Goal: Transaction & Acquisition: Book appointment/travel/reservation

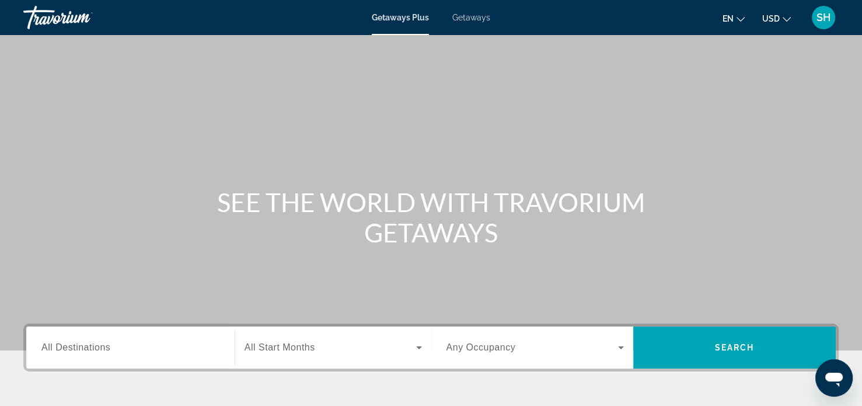
click at [472, 19] on span "Getaways" at bounding box center [471, 17] width 38 height 9
click at [61, 347] on span "All Destinations" at bounding box center [75, 347] width 69 height 10
click at [61, 347] on input "Destination All Destinations" at bounding box center [130, 348] width 178 height 14
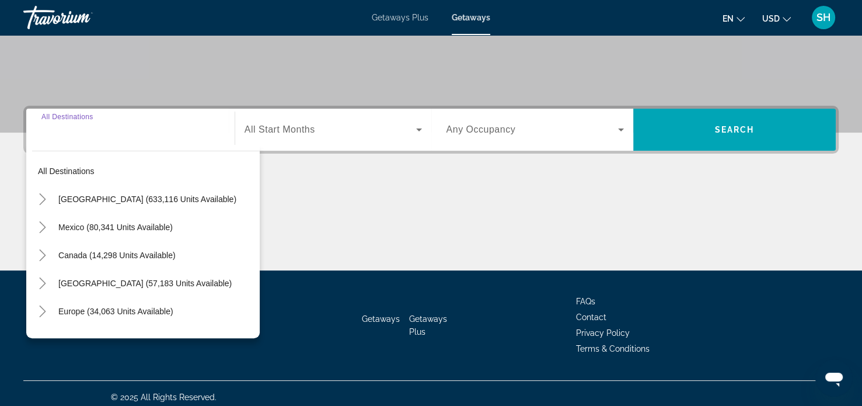
scroll to position [225, 0]
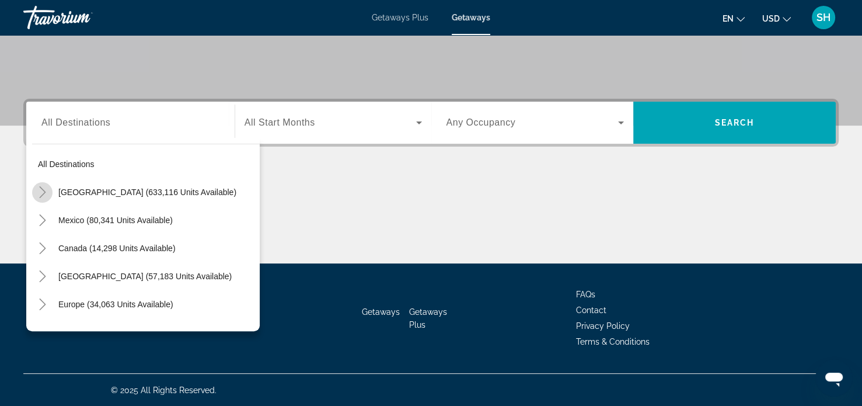
click at [44, 189] on icon "Toggle United States (633,116 units available)" at bounding box center [43, 192] width 12 height 12
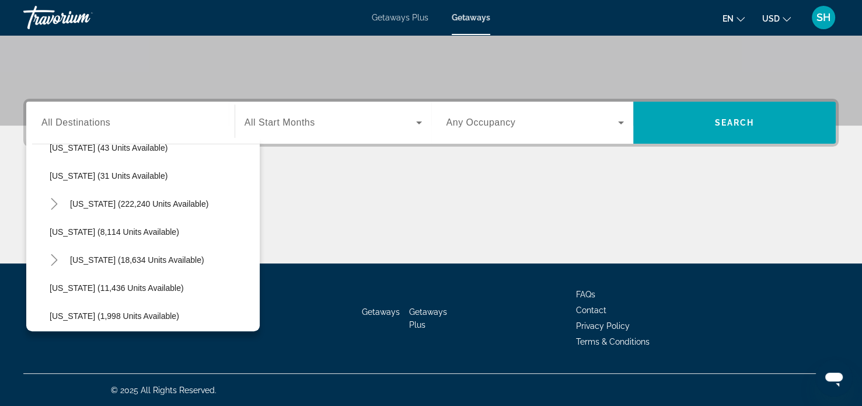
scroll to position [184, 0]
click at [54, 256] on icon "Toggle Hawaii (18,634 units available)" at bounding box center [54, 260] width 6 height 12
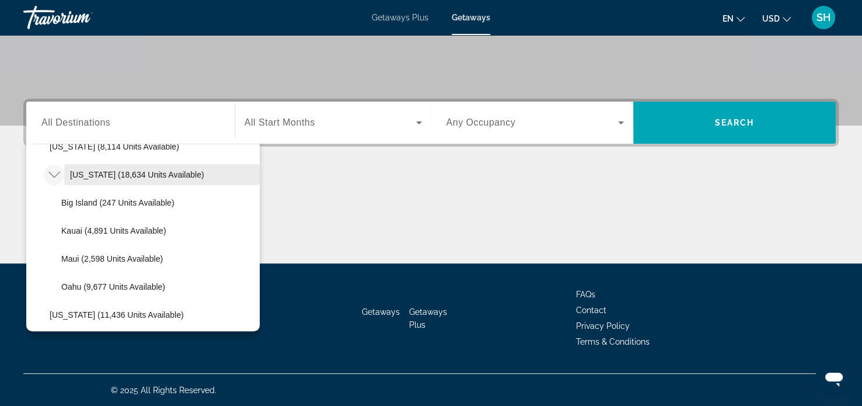
scroll to position [269, 0]
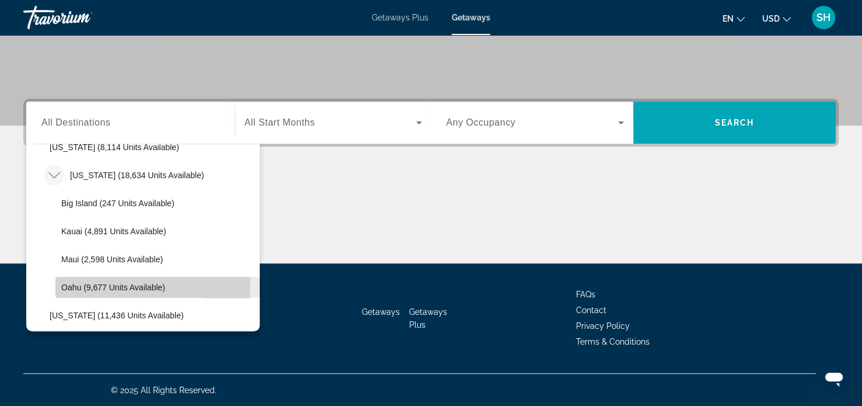
click at [79, 283] on span "Oahu (9,677 units available)" at bounding box center [113, 287] width 104 height 9
type input "**********"
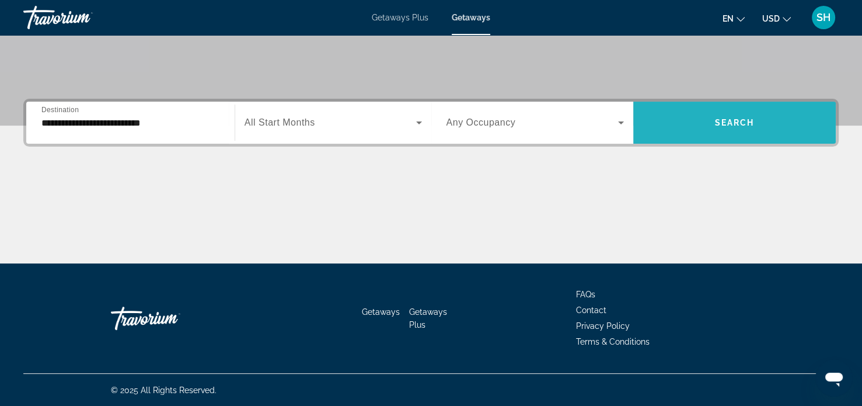
click at [722, 116] on span "Search widget" at bounding box center [734, 123] width 203 height 28
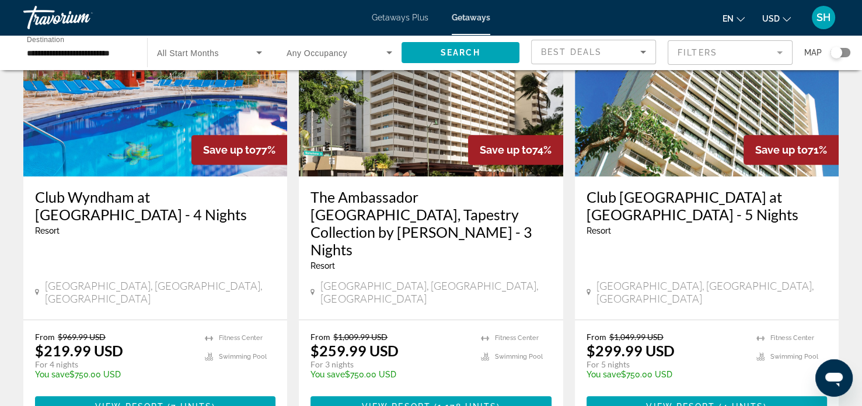
scroll to position [549, 0]
click at [703, 402] on span "View Resort" at bounding box center [680, 406] width 69 height 9
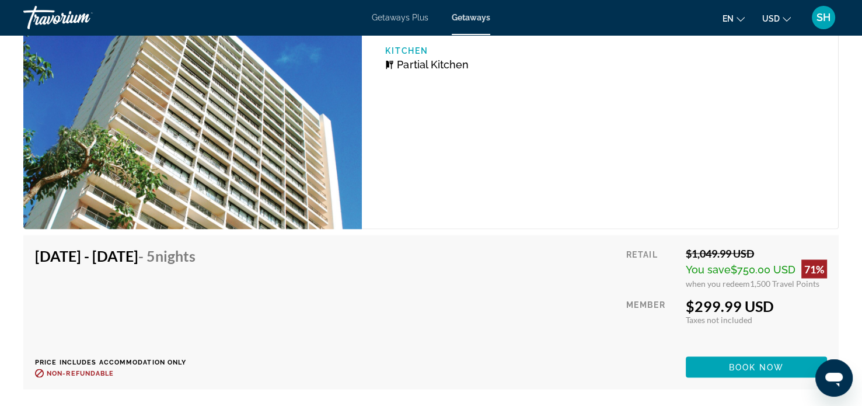
scroll to position [2022, 0]
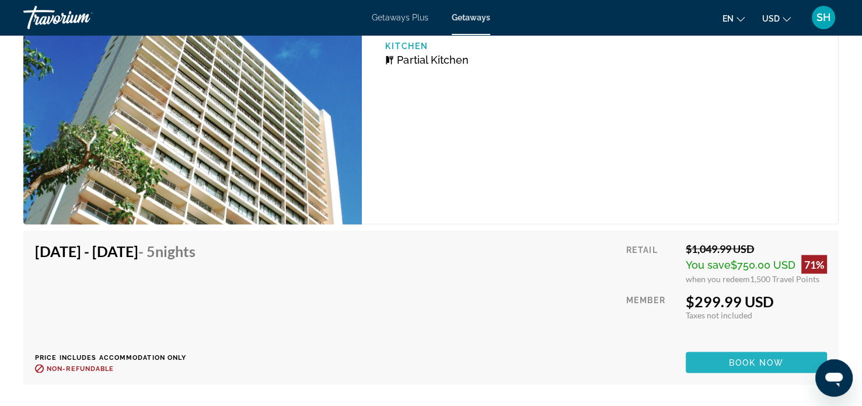
click at [731, 359] on span "Book now" at bounding box center [756, 361] width 55 height 9
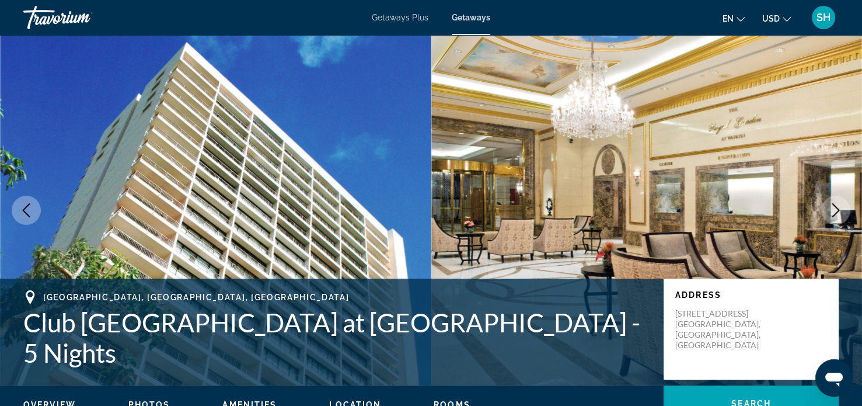
click at [832, 208] on icon "Next image" at bounding box center [836, 210] width 14 height 14
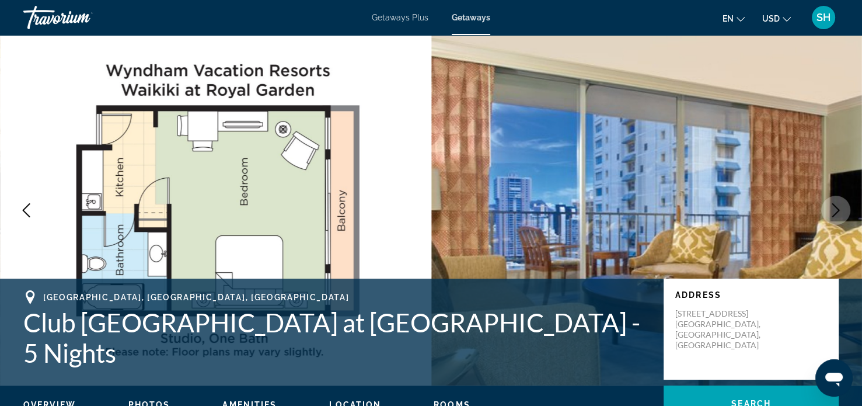
click at [832, 208] on icon "Next image" at bounding box center [836, 210] width 14 height 14
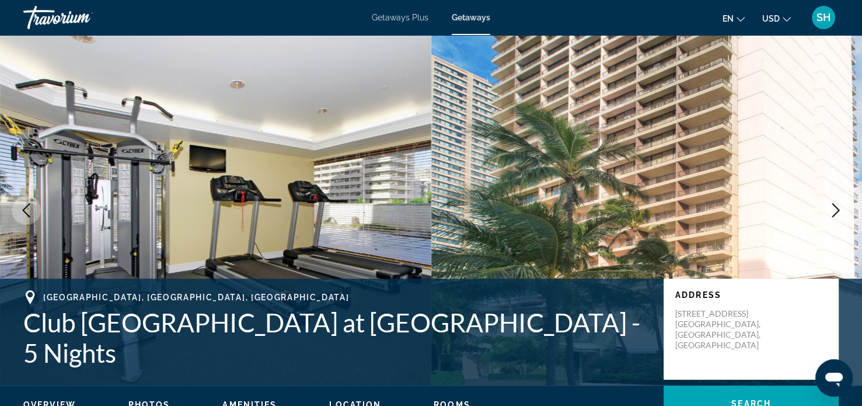
click at [832, 208] on icon "Next image" at bounding box center [836, 210] width 14 height 14
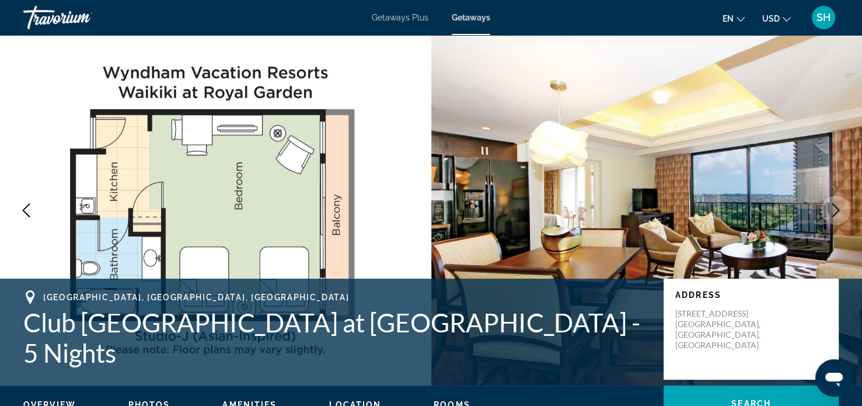
click at [832, 208] on icon "Next image" at bounding box center [836, 210] width 14 height 14
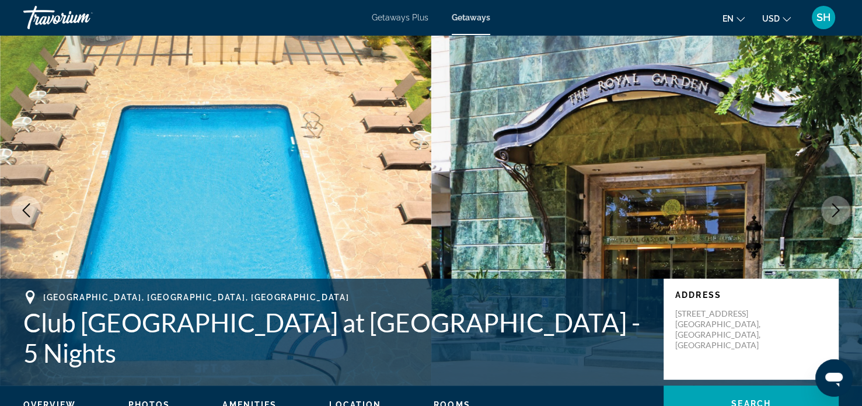
click at [832, 208] on icon "Next image" at bounding box center [836, 210] width 14 height 14
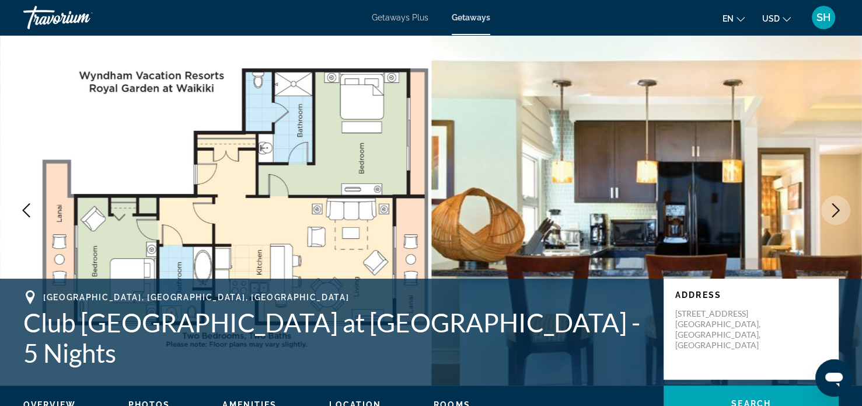
click at [832, 208] on icon "Next image" at bounding box center [836, 210] width 14 height 14
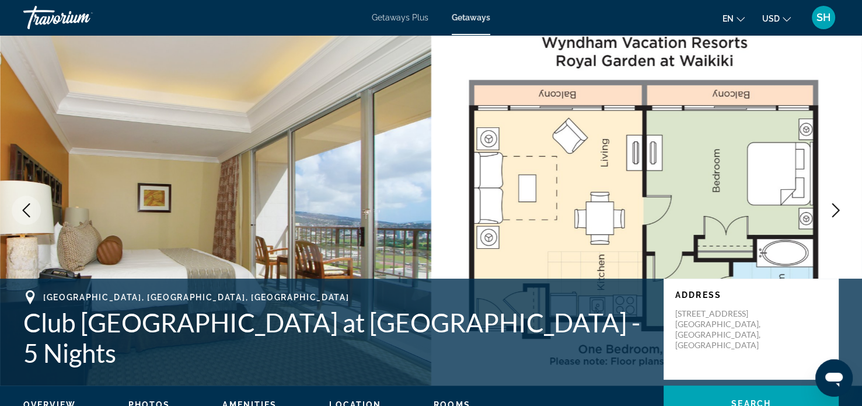
click at [832, 208] on icon "Next image" at bounding box center [836, 210] width 14 height 14
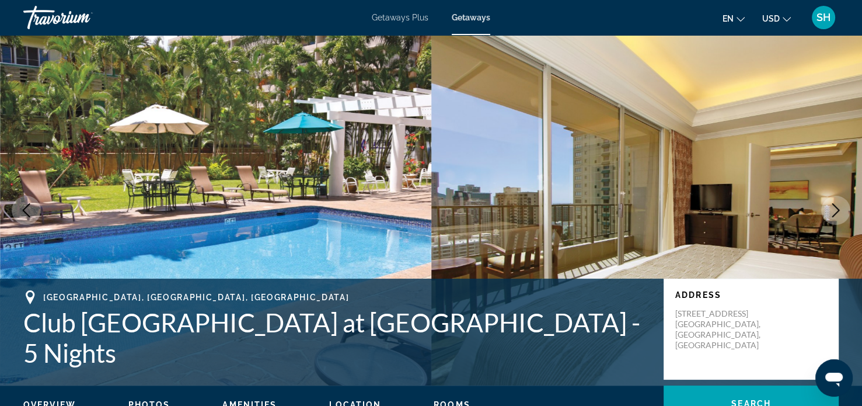
click at [832, 208] on icon "Next image" at bounding box center [836, 210] width 14 height 14
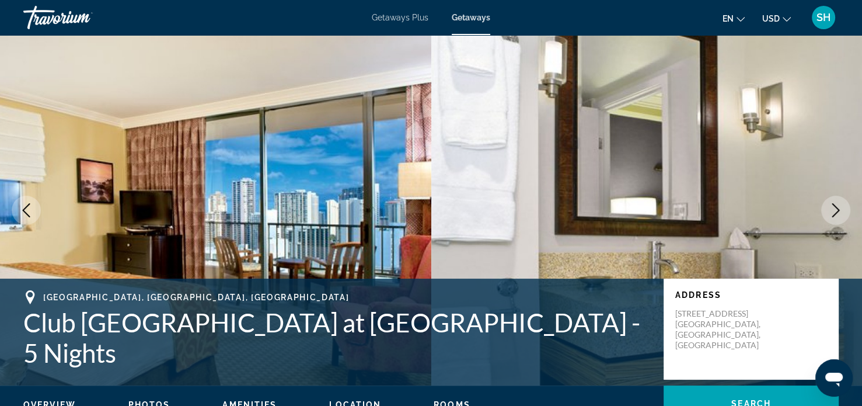
click at [832, 208] on icon "Next image" at bounding box center [836, 210] width 14 height 14
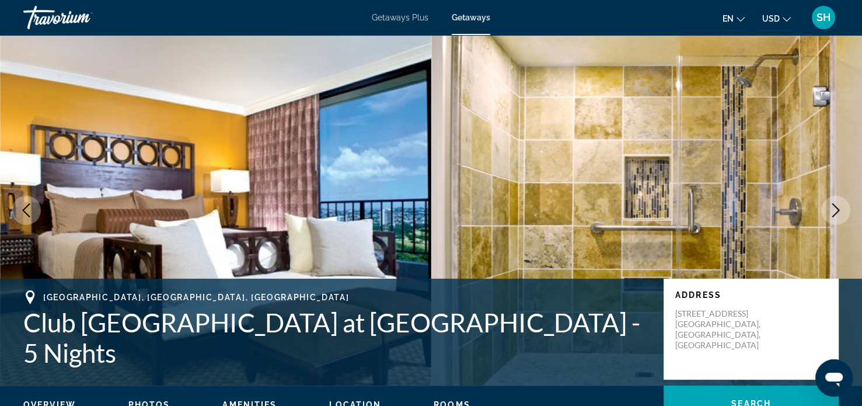
click at [832, 208] on icon "Next image" at bounding box center [836, 210] width 14 height 14
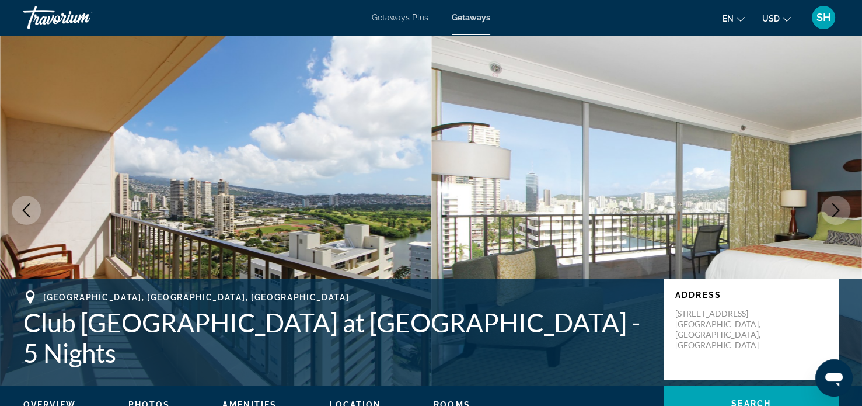
click at [832, 208] on icon "Next image" at bounding box center [836, 210] width 14 height 14
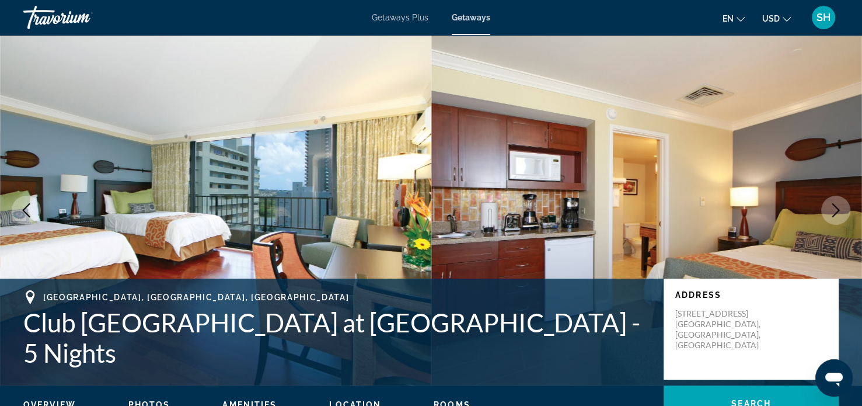
click at [832, 208] on icon "Next image" at bounding box center [836, 210] width 14 height 14
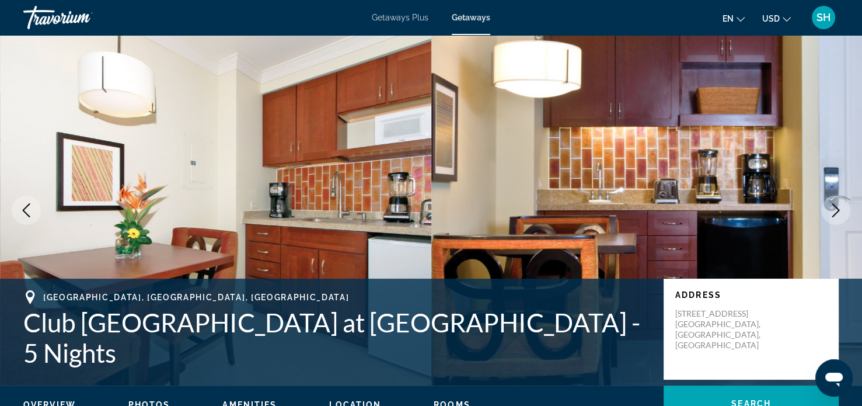
click at [832, 208] on icon "Next image" at bounding box center [836, 210] width 14 height 14
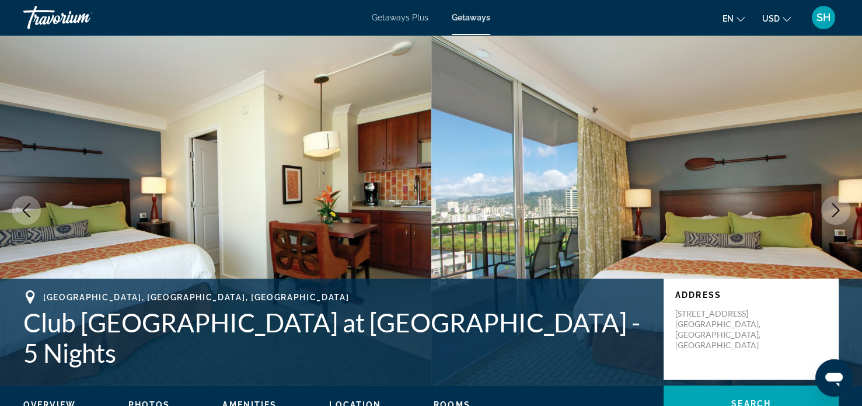
click at [832, 208] on icon "Next image" at bounding box center [836, 210] width 14 height 14
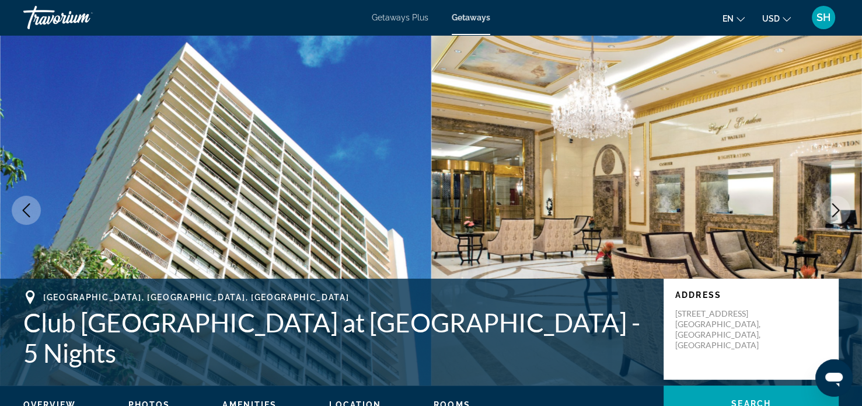
click at [832, 208] on icon "Next image" at bounding box center [836, 210] width 14 height 14
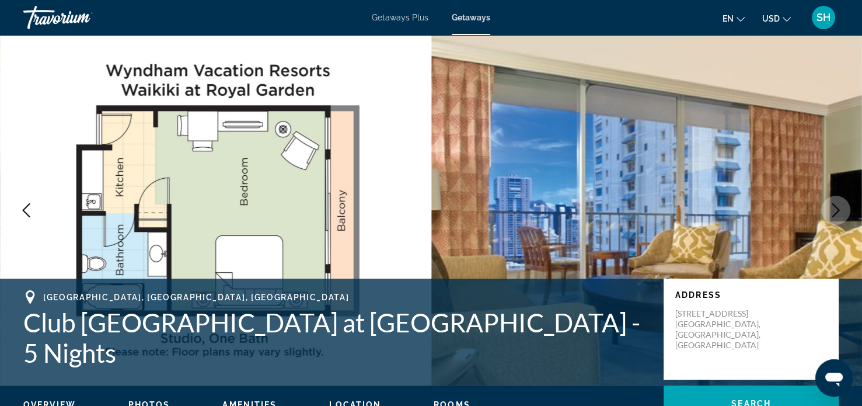
click at [832, 208] on icon "Next image" at bounding box center [836, 210] width 14 height 14
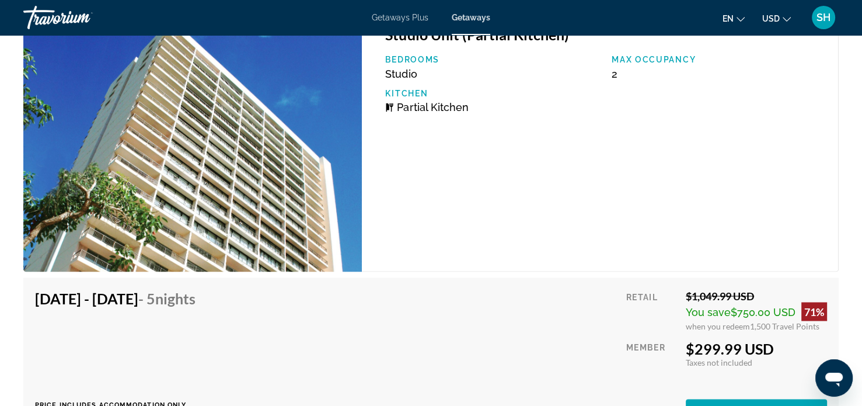
scroll to position [1976, 0]
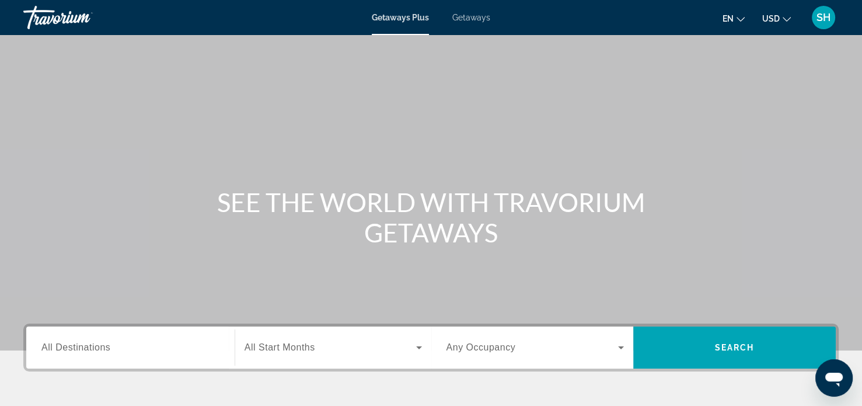
click at [50, 345] on span "All Destinations" at bounding box center [75, 347] width 69 height 10
click at [50, 345] on input "Destination All Destinations" at bounding box center [130, 348] width 178 height 14
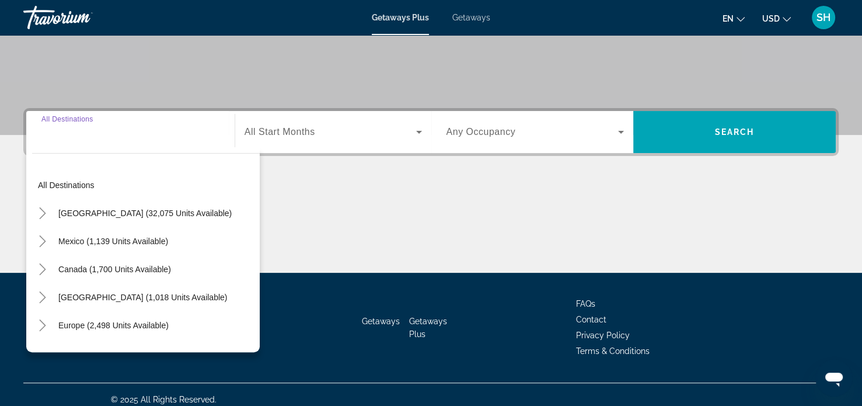
scroll to position [225, 0]
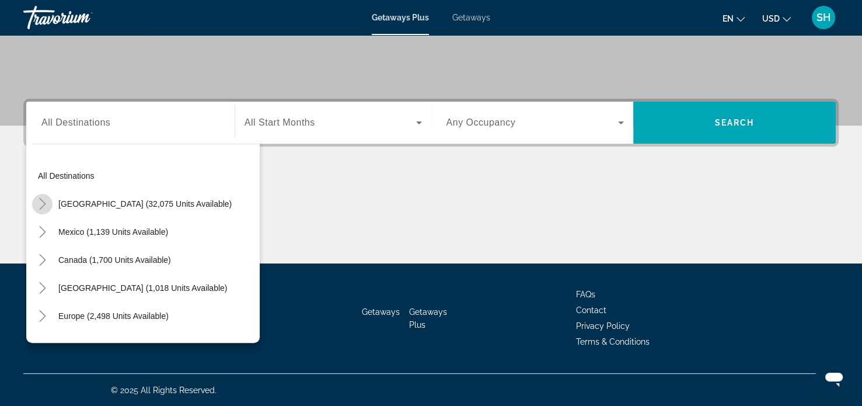
click at [40, 200] on icon "Toggle United States (32,075 units available)" at bounding box center [43, 204] width 12 height 12
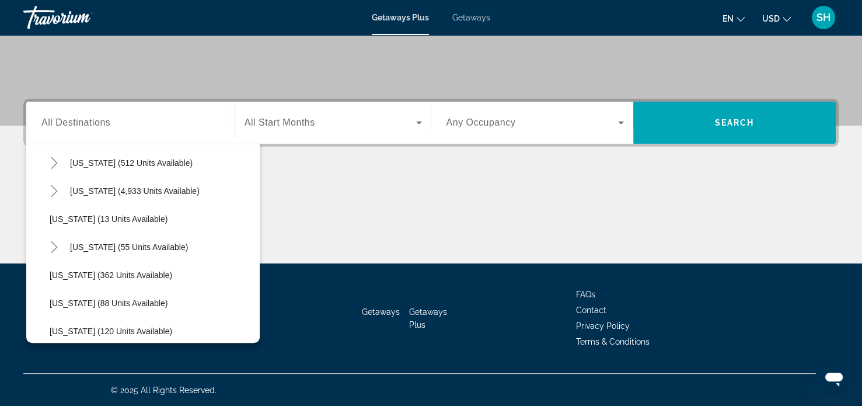
scroll to position [154, 0]
click at [54, 243] on icon "Toggle Hawaii (55 units available)" at bounding box center [54, 247] width 6 height 12
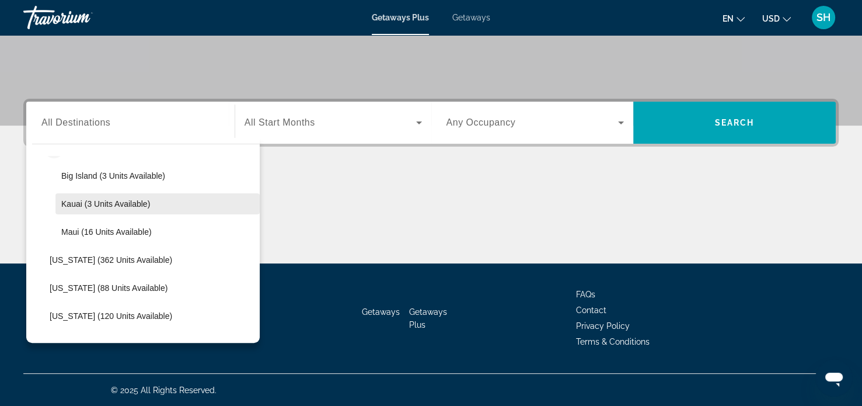
scroll to position [252, 0]
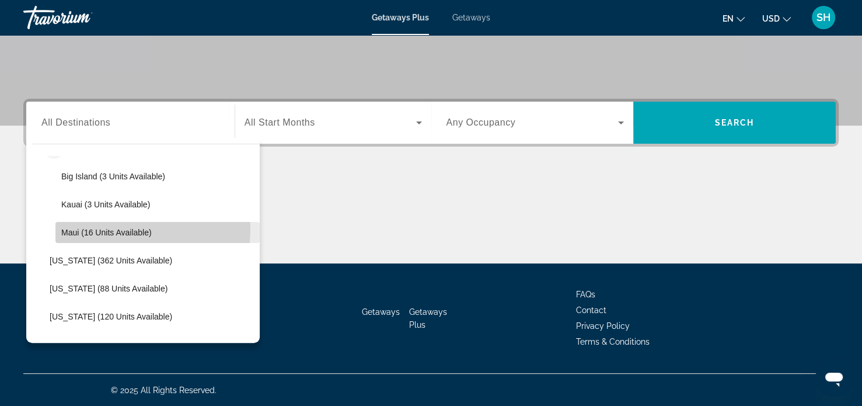
click at [106, 228] on span "Maui (16 units available)" at bounding box center [106, 232] width 90 height 9
type input "**********"
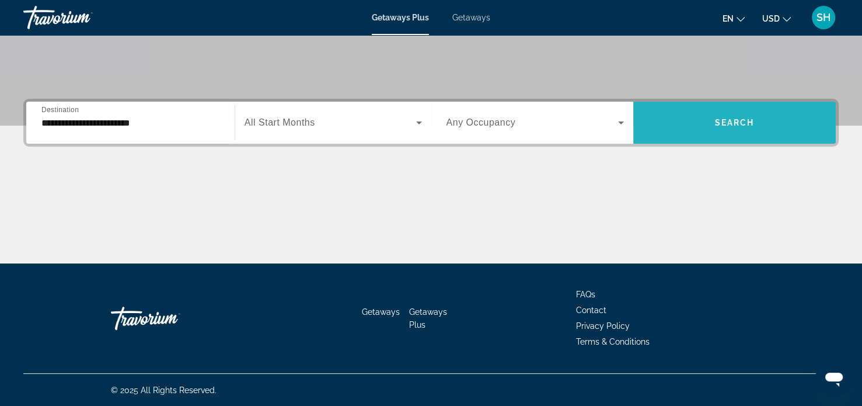
click at [728, 118] on span "Search" at bounding box center [735, 122] width 40 height 9
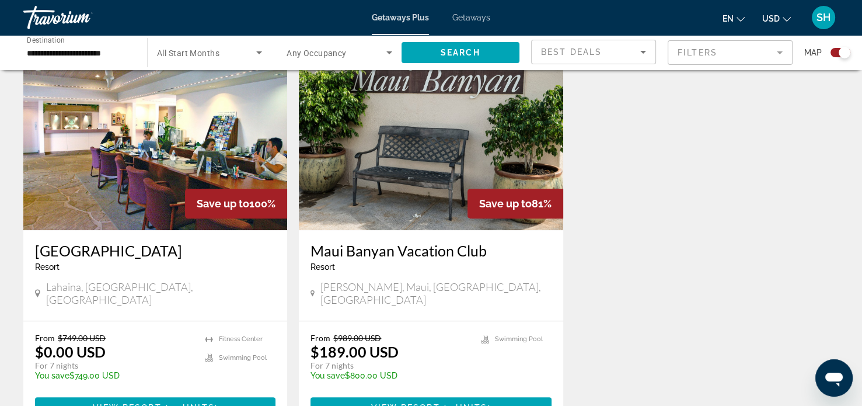
scroll to position [430, 0]
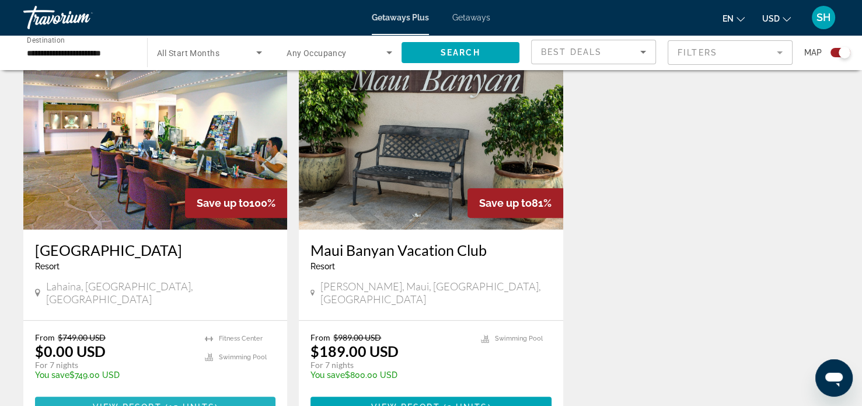
click at [179, 393] on span "Main content" at bounding box center [155, 407] width 241 height 28
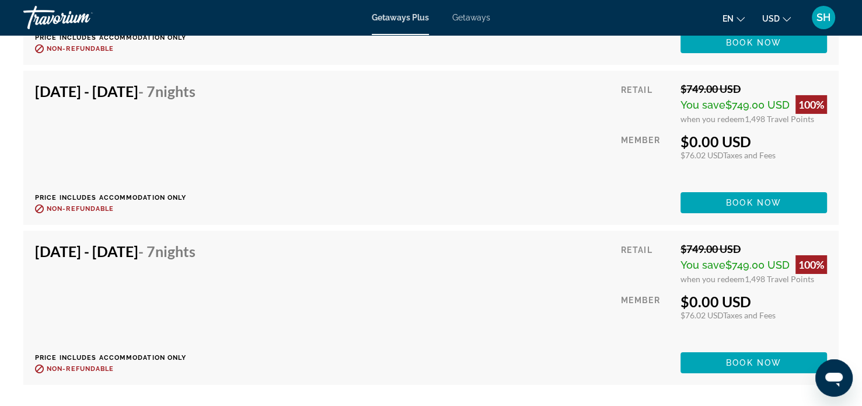
scroll to position [3878, 0]
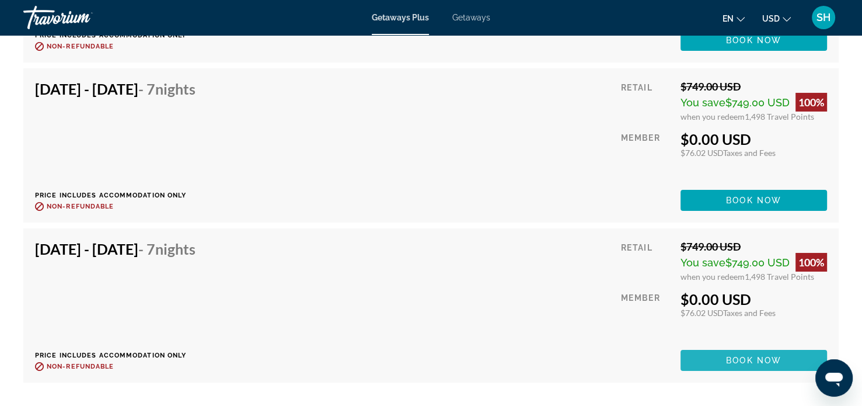
click at [748, 349] on span "Main content" at bounding box center [754, 360] width 147 height 28
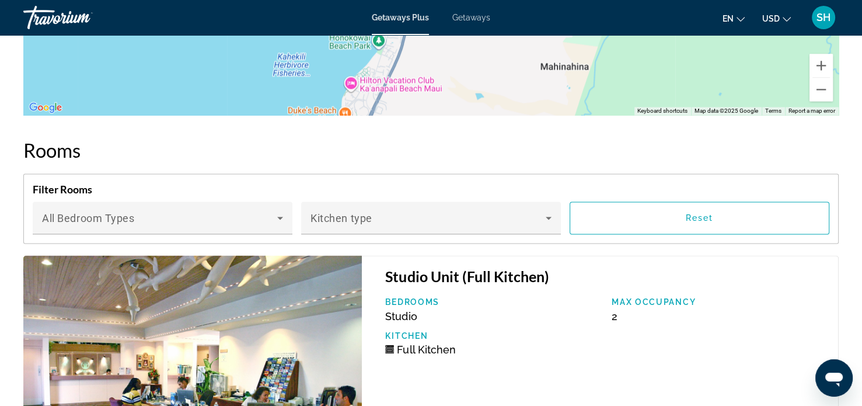
scroll to position [1859, 0]
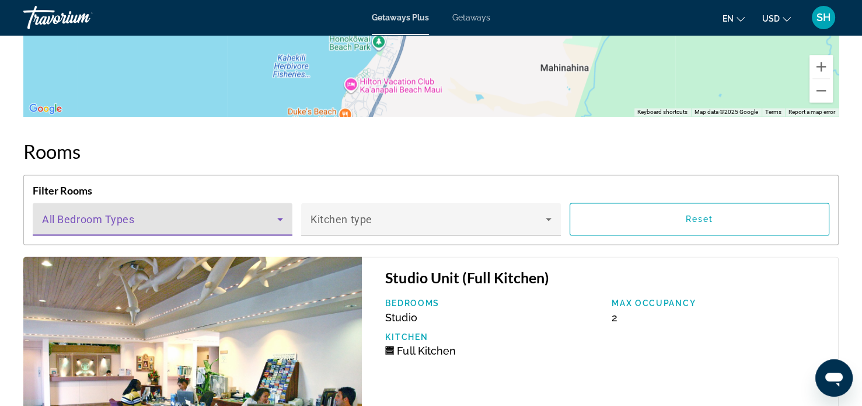
click at [280, 218] on icon "Main content" at bounding box center [280, 219] width 6 height 3
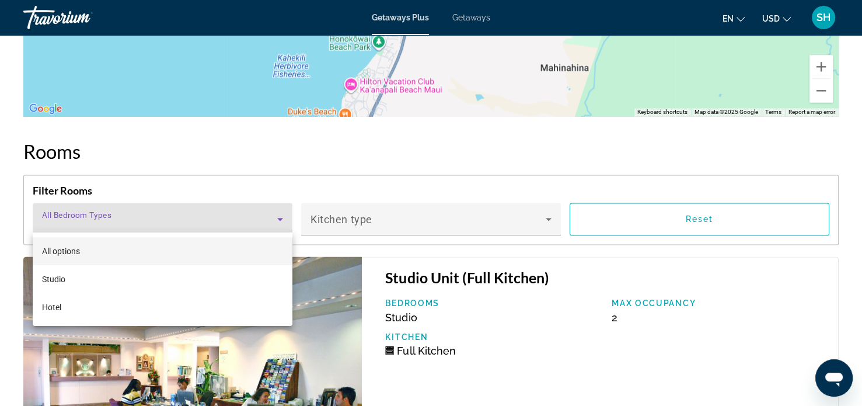
click at [385, 271] on div at bounding box center [431, 203] width 862 height 406
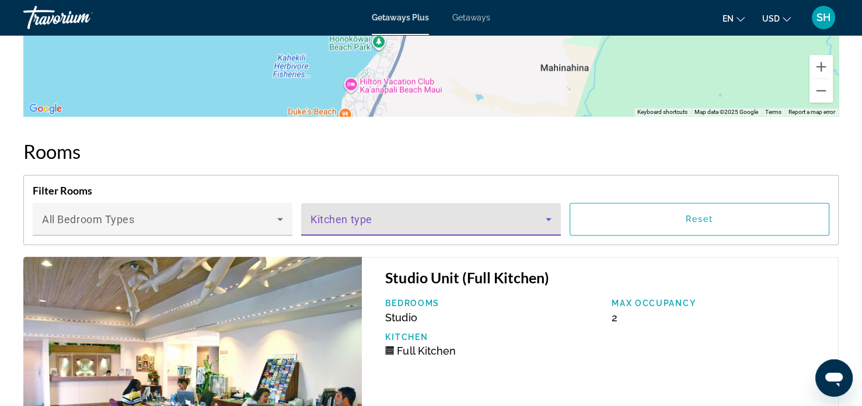
click at [549, 218] on icon "Main content" at bounding box center [549, 219] width 14 height 14
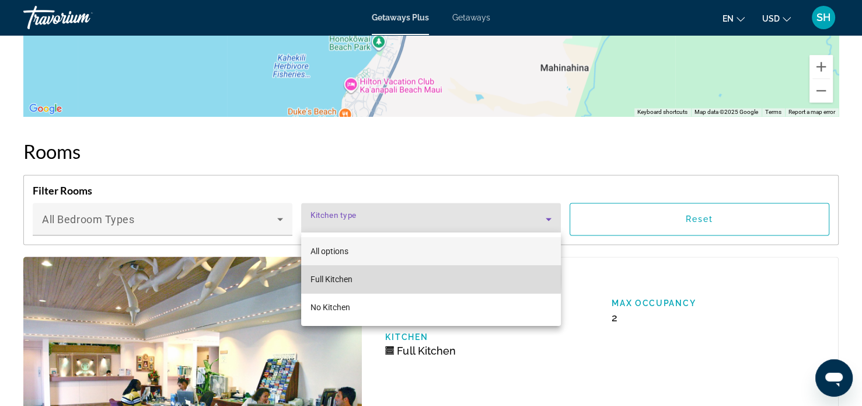
click at [336, 277] on span "Full Kitchen" at bounding box center [332, 278] width 42 height 9
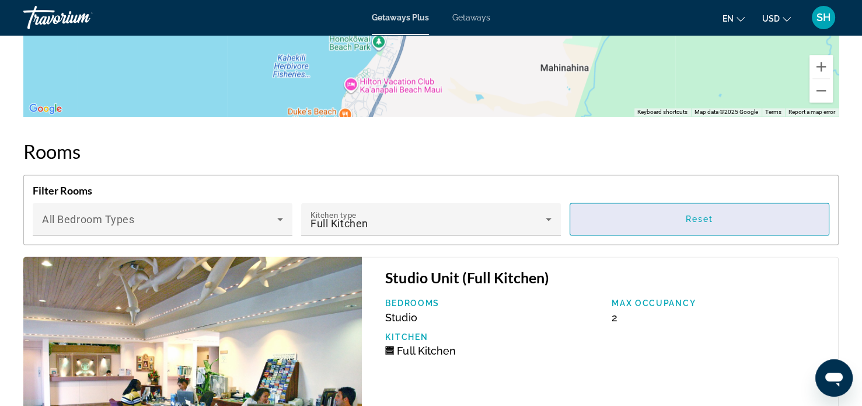
click at [698, 219] on span "Reset" at bounding box center [700, 218] width 28 height 9
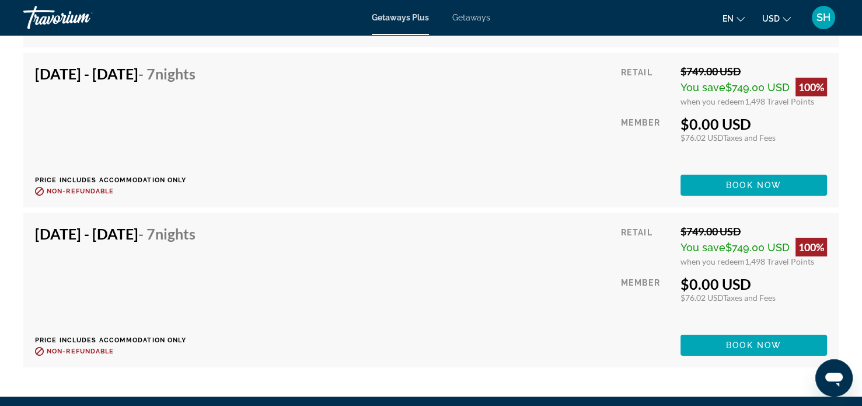
scroll to position [3892, 0]
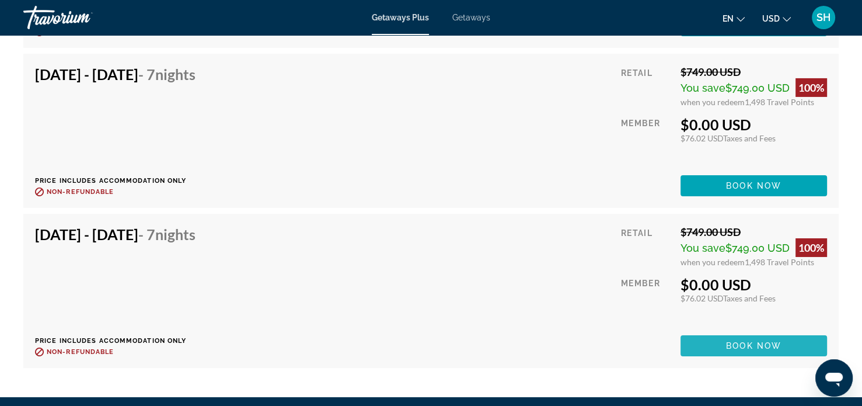
click at [733, 343] on span "Book now" at bounding box center [753, 345] width 55 height 9
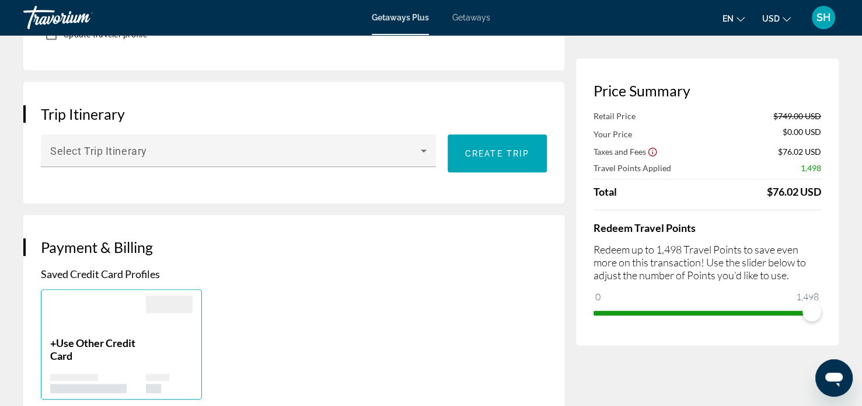
scroll to position [637, 0]
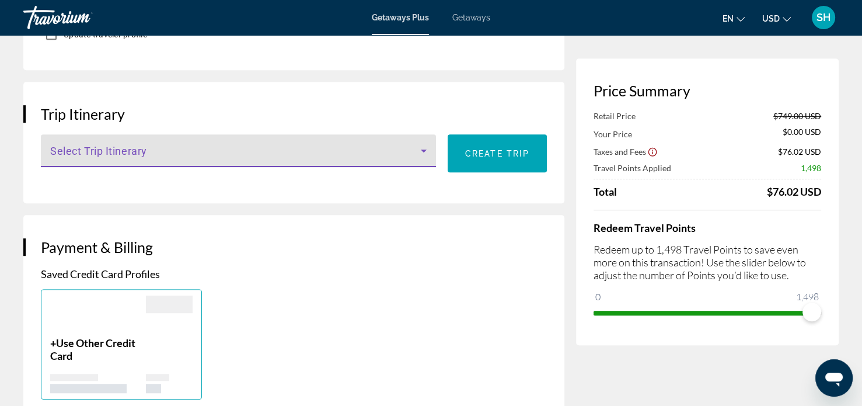
click at [424, 149] on icon "Main content" at bounding box center [424, 150] width 6 height 3
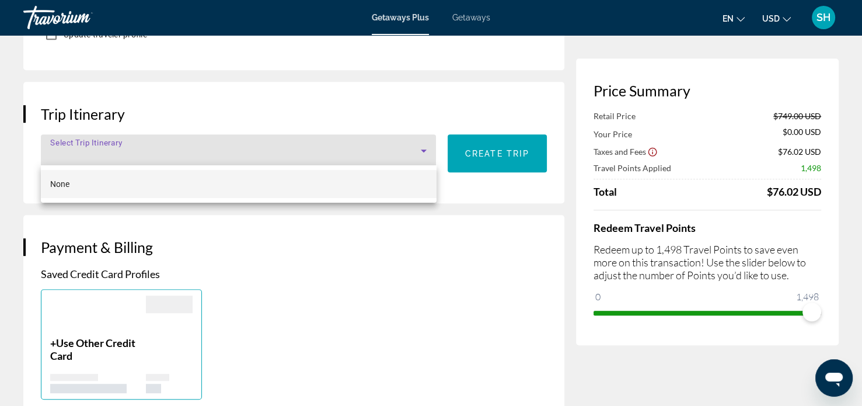
click at [459, 224] on div at bounding box center [431, 203] width 862 height 406
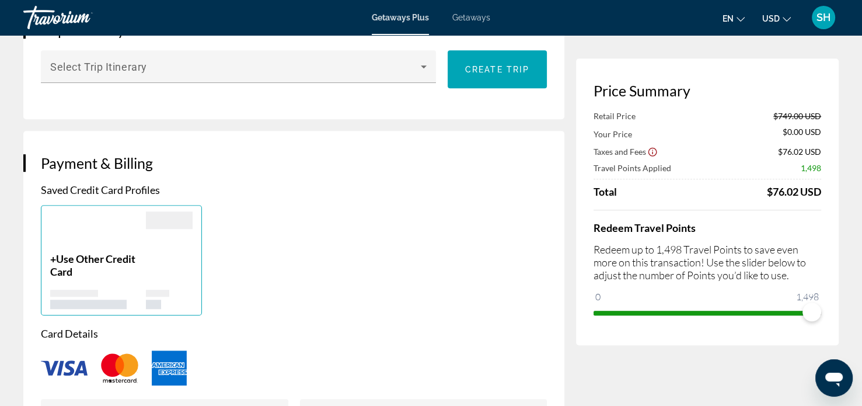
scroll to position [719, 0]
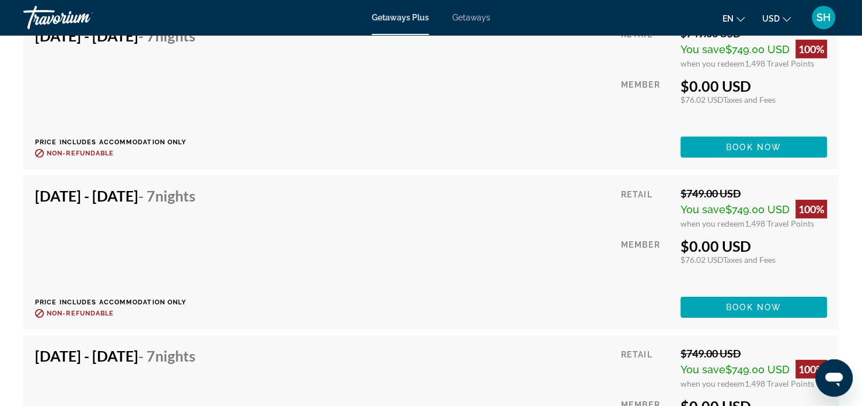
scroll to position [3612, 0]
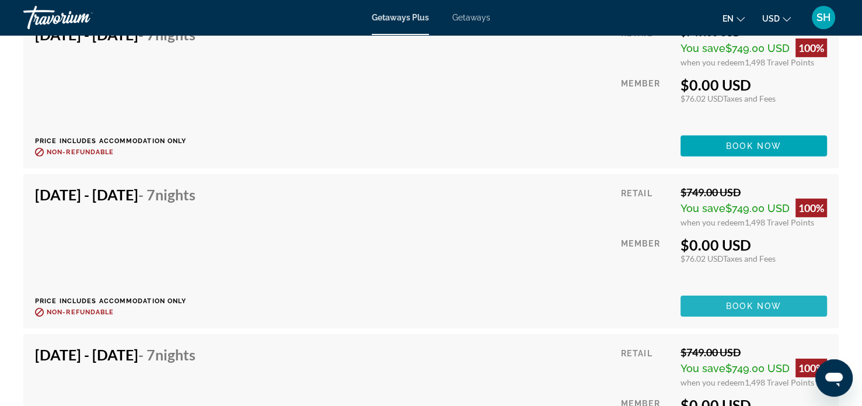
click at [736, 296] on span "Main content" at bounding box center [754, 306] width 147 height 28
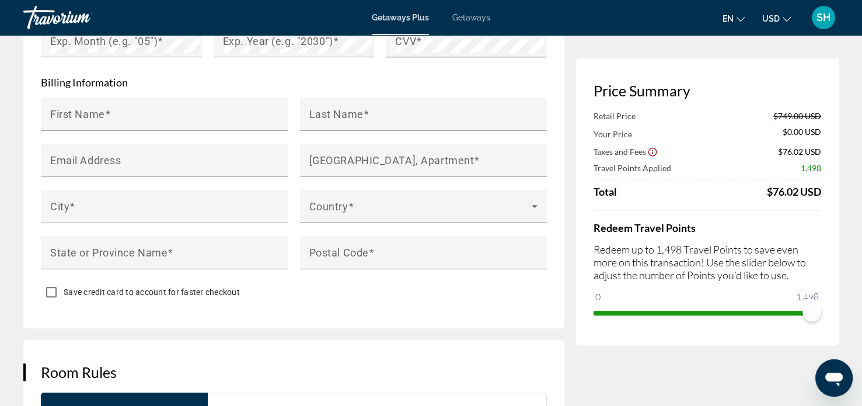
scroll to position [1133, 0]
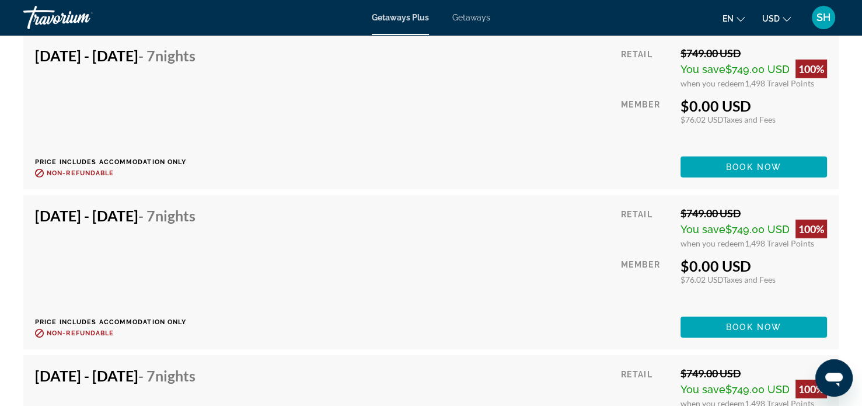
scroll to position [3591, 0]
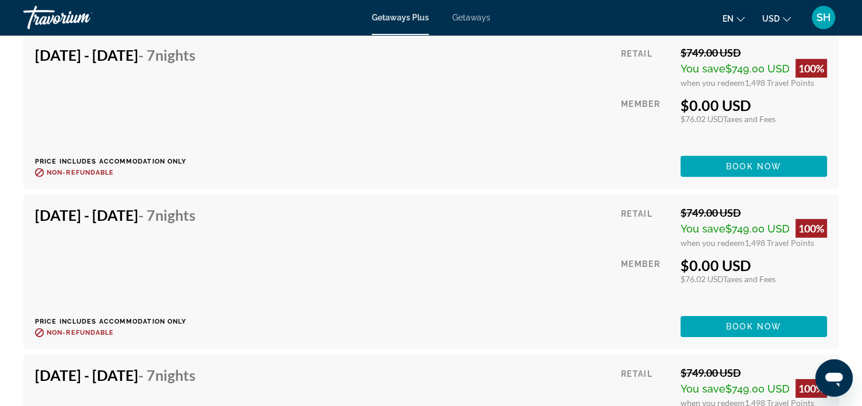
click at [204, 257] on div "[DATE] - [DATE] - 7 Nights Price includes accommodation only Refundable until :…" at bounding box center [119, 271] width 169 height 131
click at [734, 323] on span "Book now" at bounding box center [753, 326] width 55 height 9
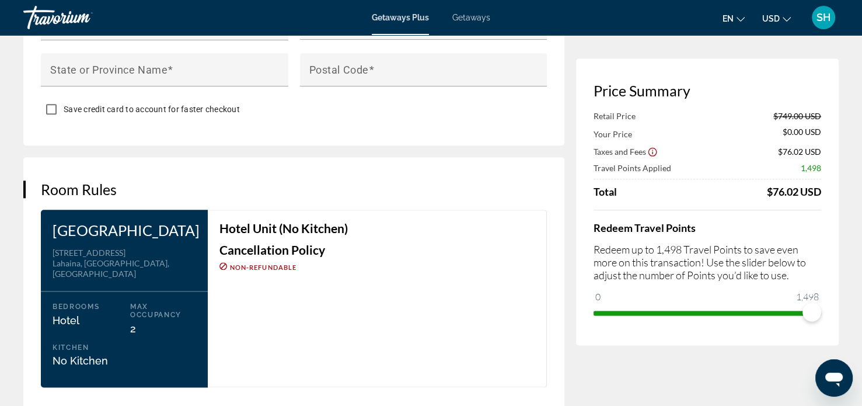
scroll to position [1325, 0]
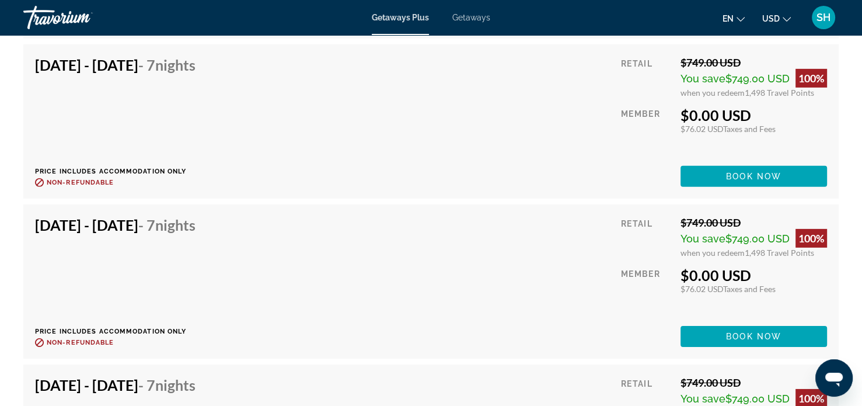
scroll to position [3582, 0]
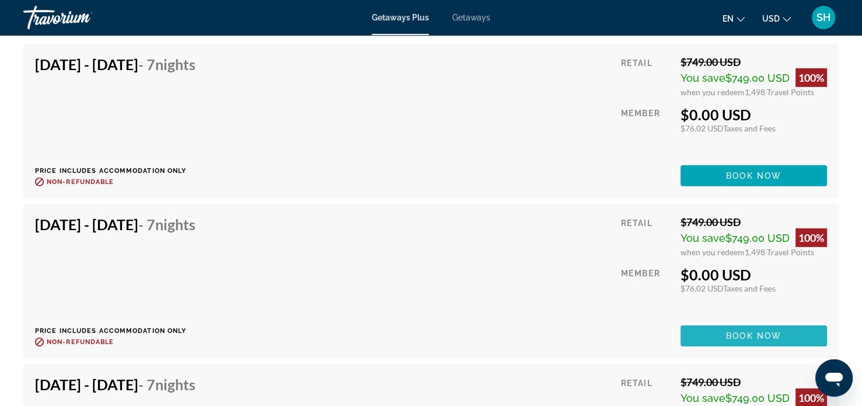
click at [751, 331] on span "Book now" at bounding box center [753, 335] width 55 height 9
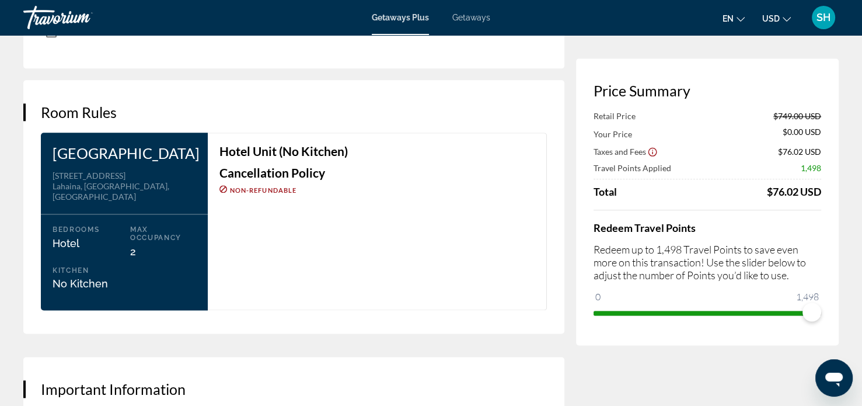
scroll to position [1401, 0]
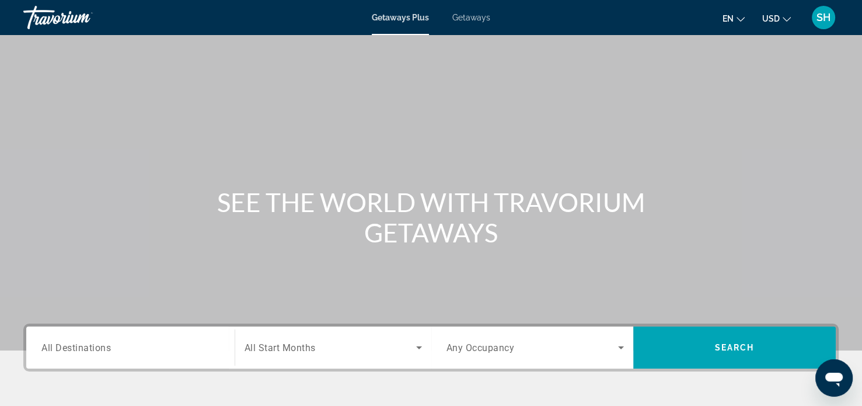
click at [63, 346] on span "All Destinations" at bounding box center [75, 347] width 69 height 11
click at [63, 346] on input "Destination All Destinations" at bounding box center [130, 348] width 178 height 14
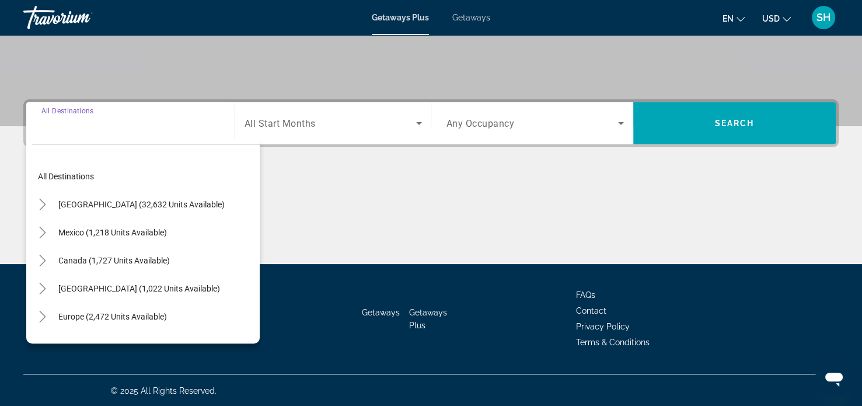
scroll to position [225, 0]
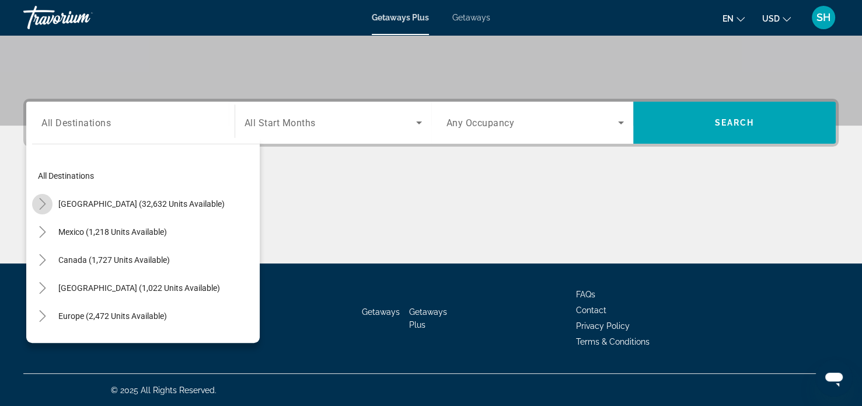
click at [43, 205] on icon "Toggle United States (32,632 units available)" at bounding box center [42, 204] width 6 height 12
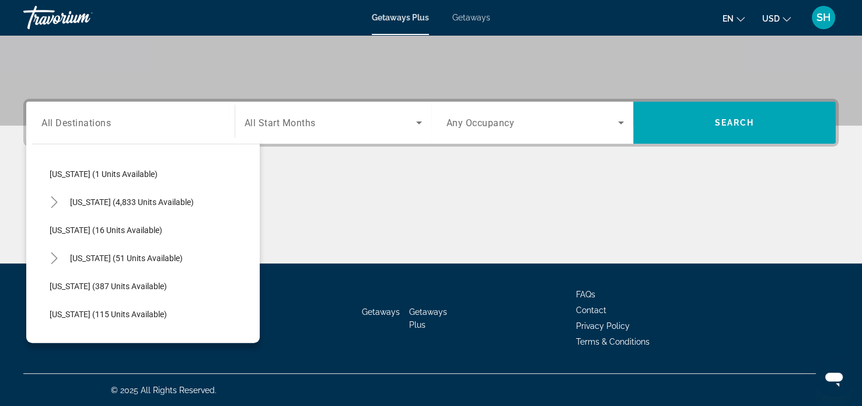
scroll to position [170, 0]
click at [55, 255] on icon "Toggle Hawaii (51 units available)" at bounding box center [54, 258] width 6 height 12
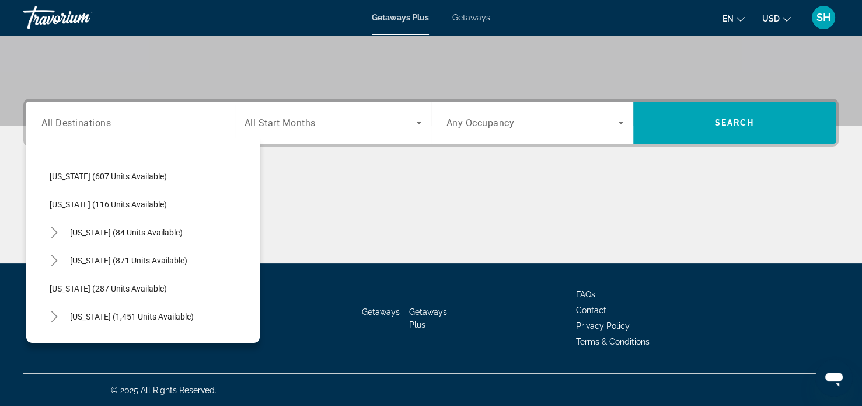
scroll to position [784, 0]
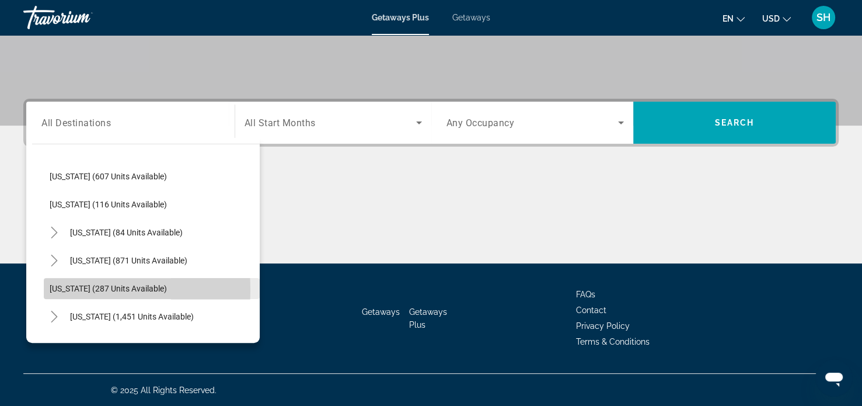
click at [62, 288] on span "[US_STATE] (287 units available)" at bounding box center [108, 288] width 117 height 9
type input "**********"
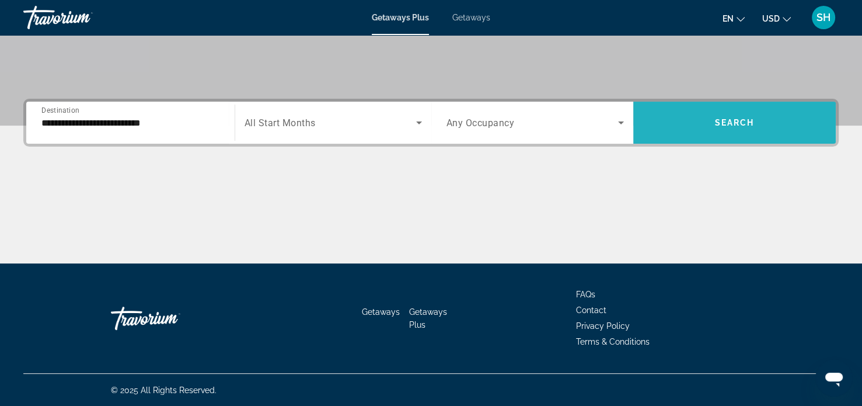
click at [732, 126] on span "Search" at bounding box center [735, 122] width 40 height 9
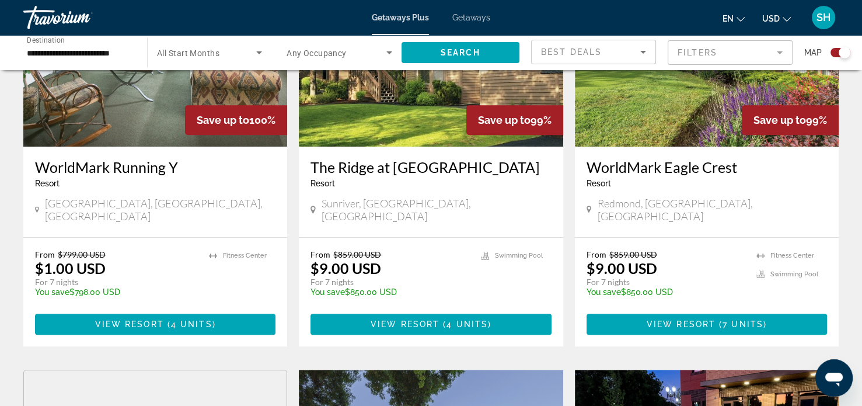
scroll to position [513, 0]
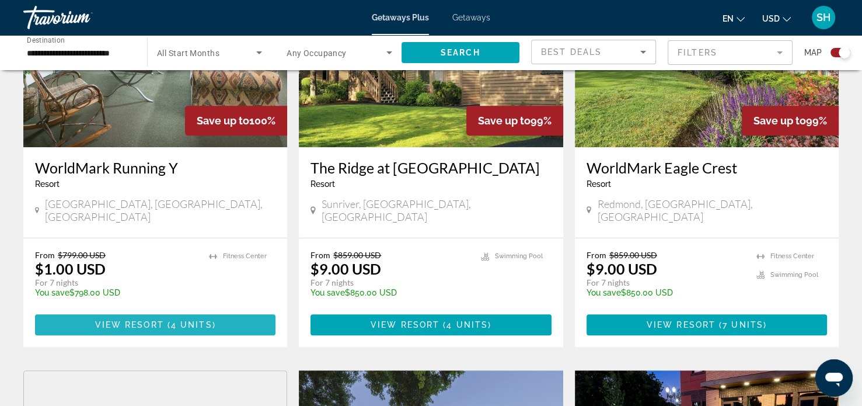
click at [173, 311] on span "Main content" at bounding box center [155, 325] width 241 height 28
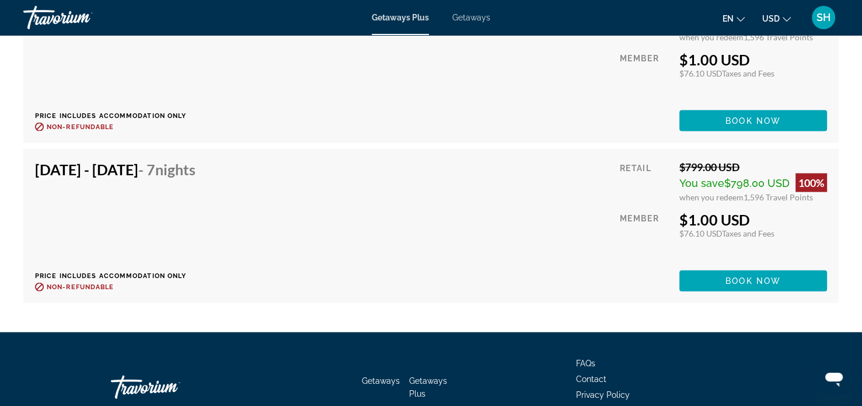
scroll to position [2444, 0]
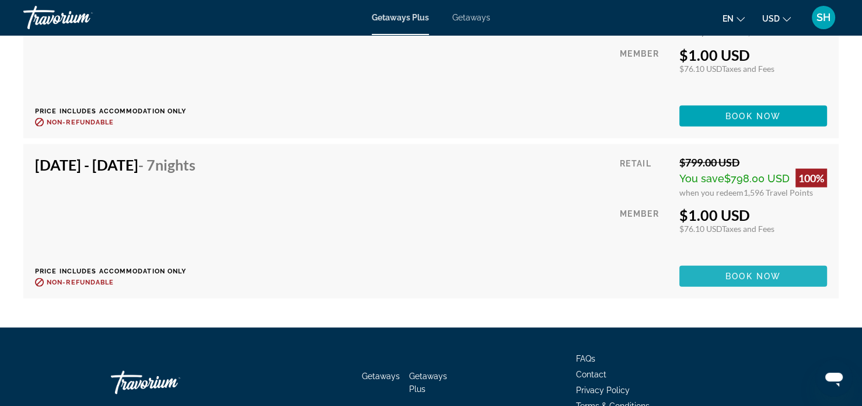
click at [754, 281] on span "Book now" at bounding box center [753, 275] width 55 height 9
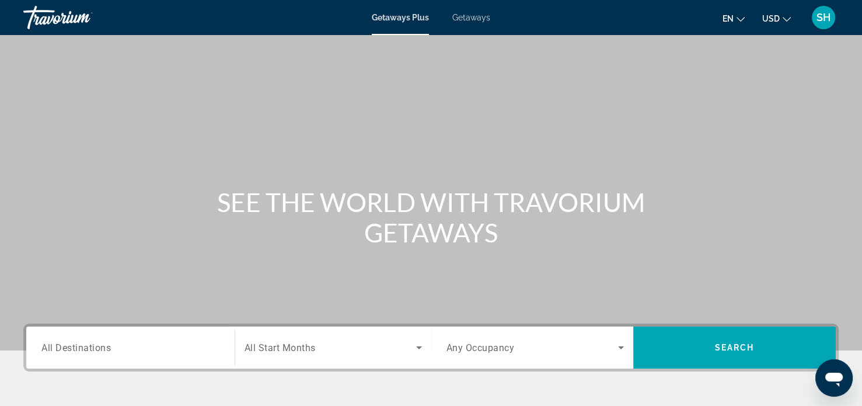
click at [61, 350] on span "All Destinations" at bounding box center [75, 347] width 69 height 11
click at [61, 350] on input "Destination All Destinations" at bounding box center [130, 348] width 178 height 14
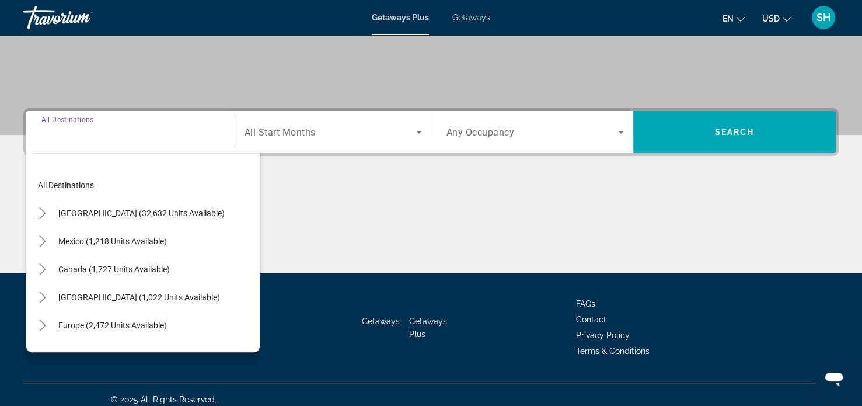
scroll to position [225, 0]
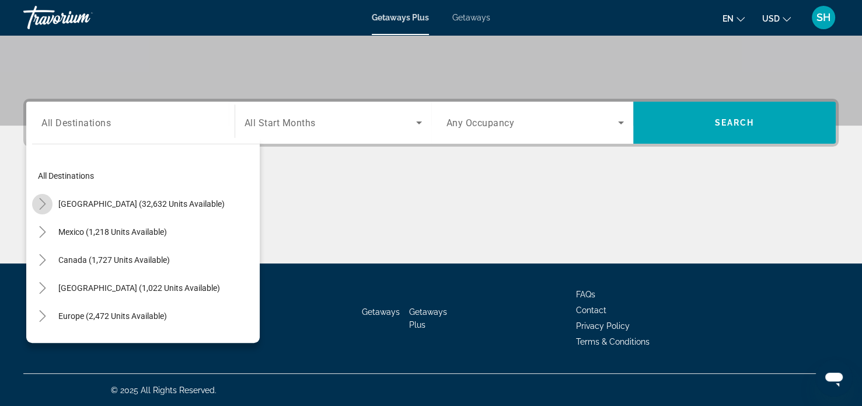
click at [42, 201] on icon "Toggle United States (32,632 units available)" at bounding box center [42, 204] width 6 height 12
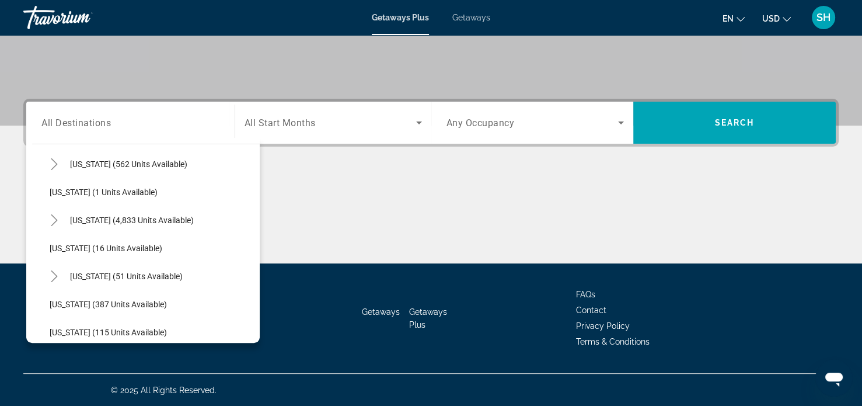
scroll to position [152, 0]
click at [51, 273] on icon "Toggle Hawaii (51 units available)" at bounding box center [54, 276] width 12 height 12
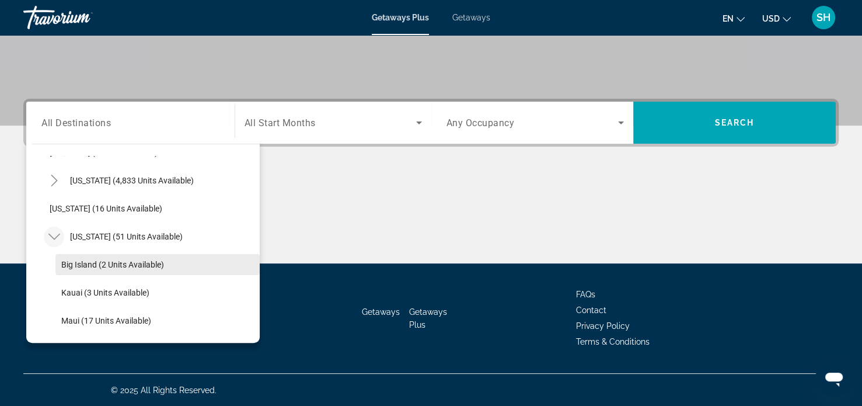
scroll to position [192, 0]
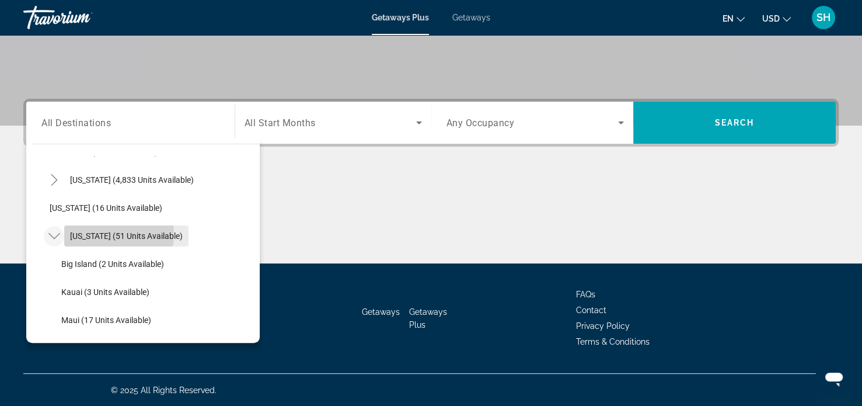
click at [100, 233] on span "[US_STATE] (51 units available)" at bounding box center [126, 235] width 113 height 9
type input "**********"
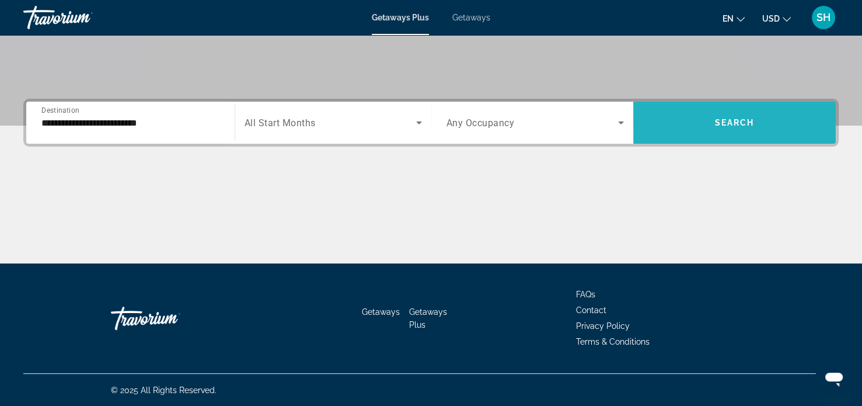
click at [716, 119] on span "Search" at bounding box center [735, 122] width 40 height 9
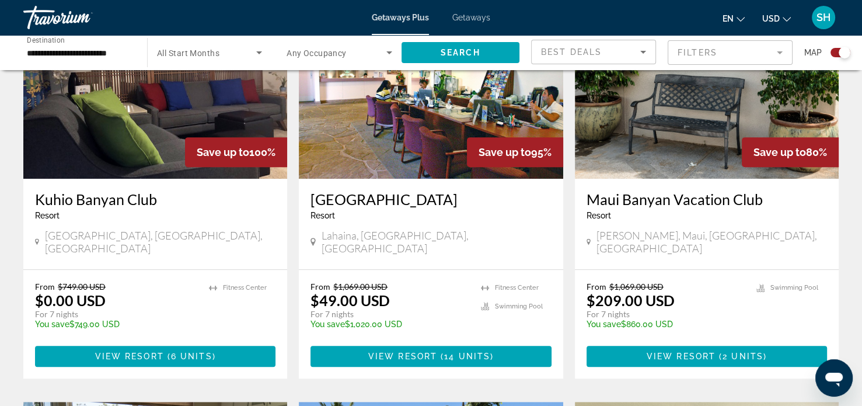
scroll to position [481, 0]
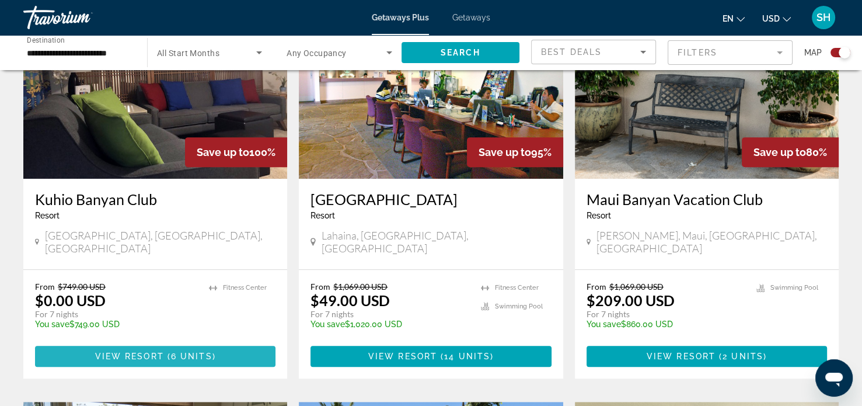
click at [145, 351] on span "View Resort" at bounding box center [129, 355] width 69 height 9
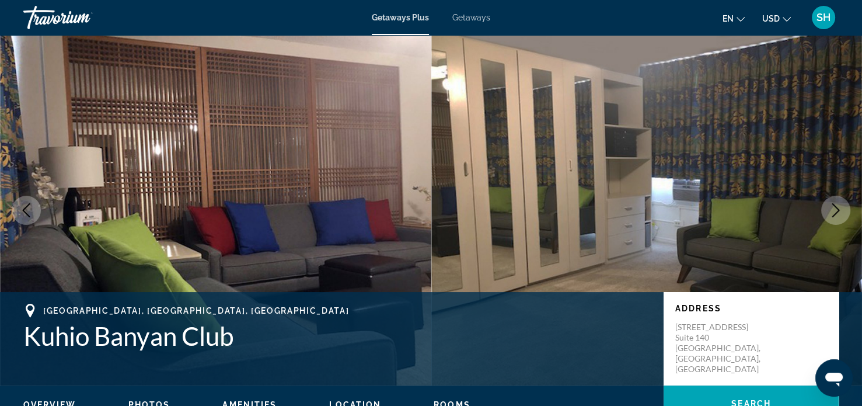
click at [837, 208] on icon "Next image" at bounding box center [836, 210] width 8 height 14
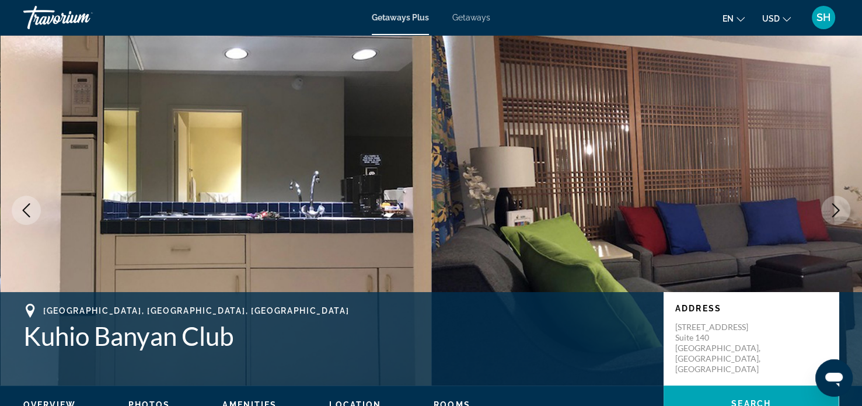
click at [837, 208] on icon "Next image" at bounding box center [836, 210] width 8 height 14
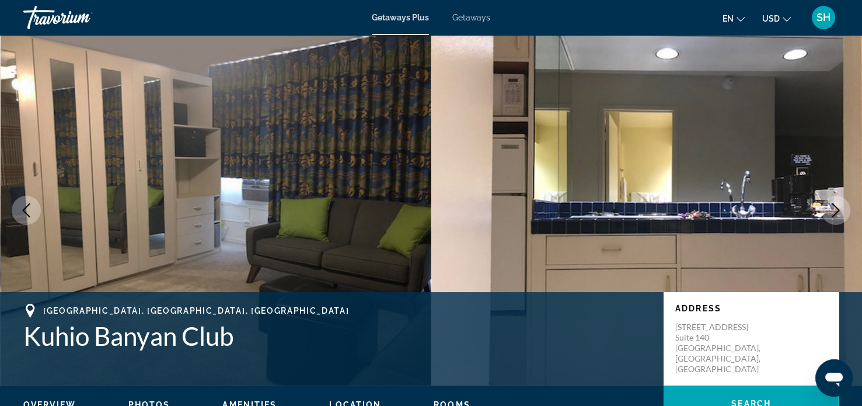
click at [837, 208] on icon "Next image" at bounding box center [836, 210] width 8 height 14
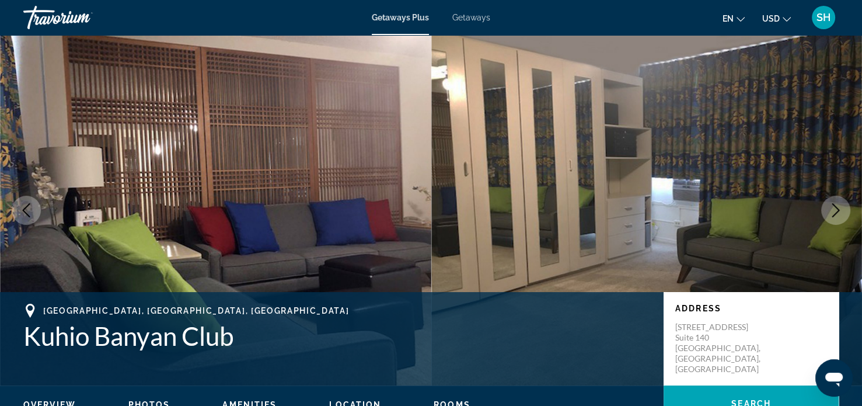
click at [837, 208] on icon "Next image" at bounding box center [836, 210] width 8 height 14
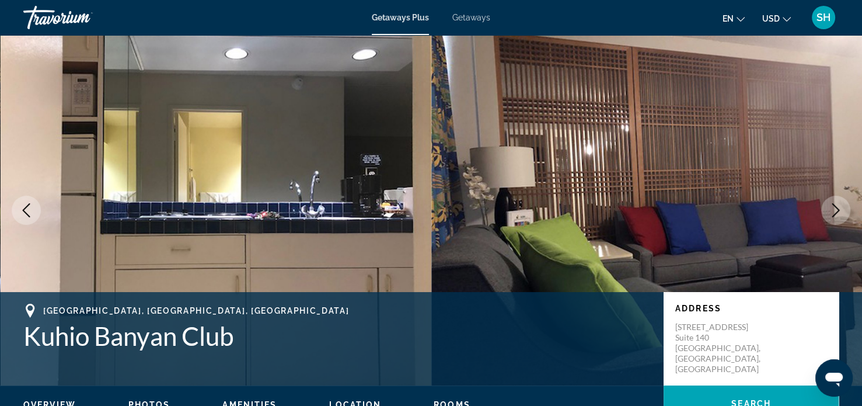
click at [837, 208] on icon "Next image" at bounding box center [836, 210] width 8 height 14
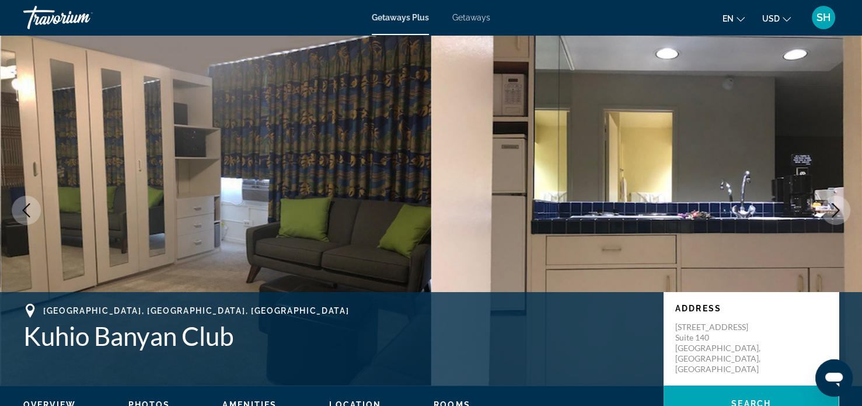
click at [837, 208] on icon "Next image" at bounding box center [836, 210] width 8 height 14
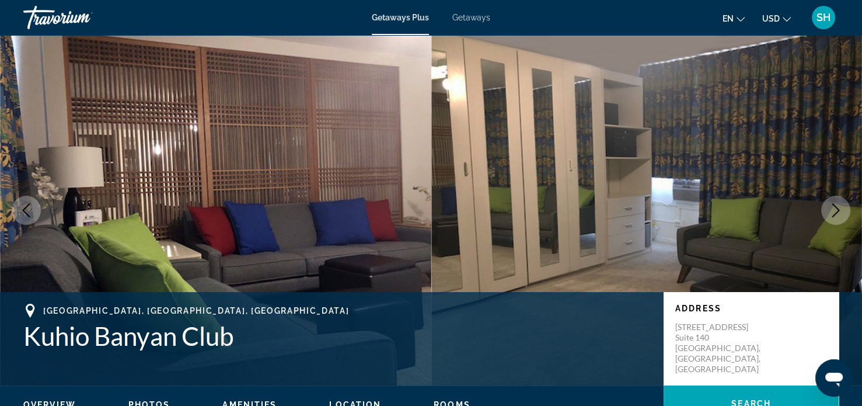
click at [837, 208] on icon "Next image" at bounding box center [836, 210] width 8 height 14
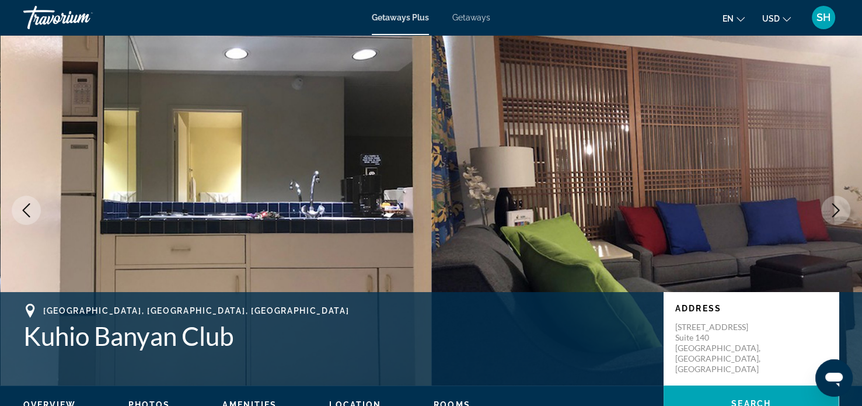
click at [837, 208] on icon "Next image" at bounding box center [836, 210] width 8 height 14
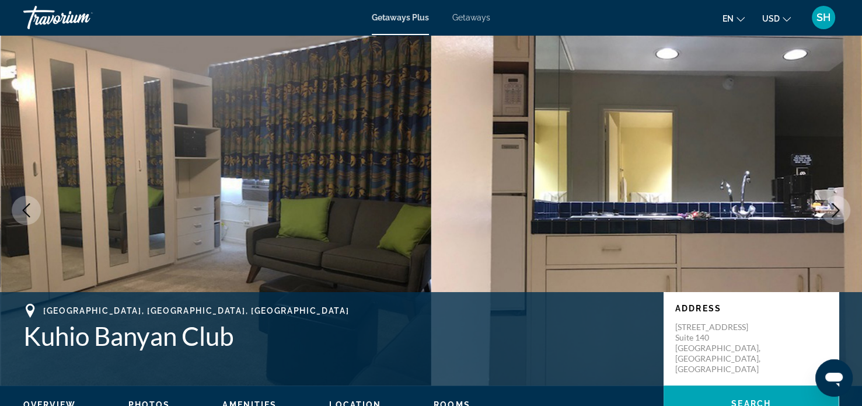
click at [837, 208] on icon "Next image" at bounding box center [836, 210] width 8 height 14
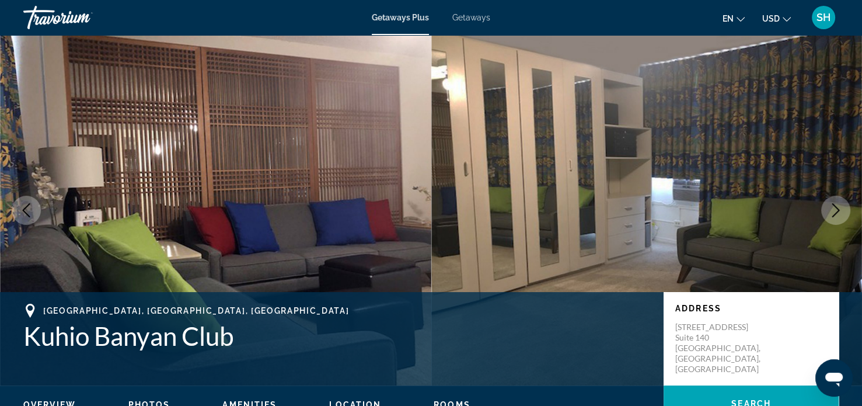
click at [837, 208] on icon "Next image" at bounding box center [836, 210] width 8 height 14
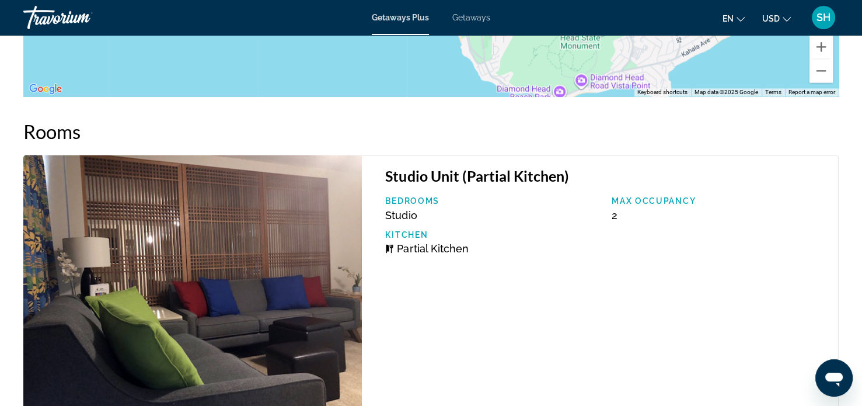
scroll to position [1825, 0]
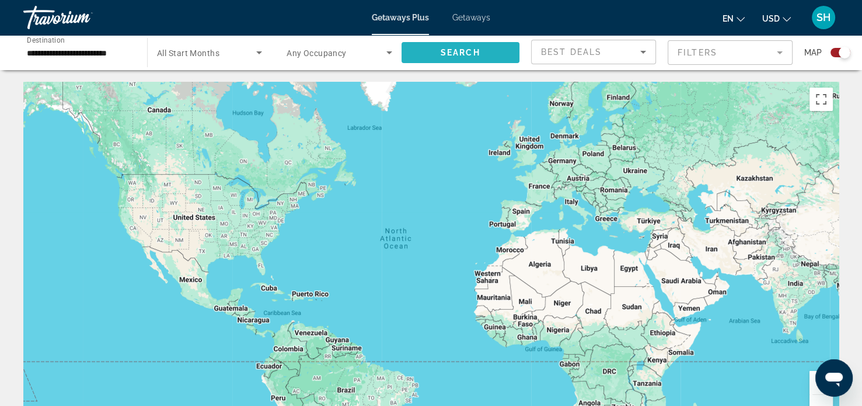
click at [448, 48] on span "Search" at bounding box center [461, 52] width 40 height 9
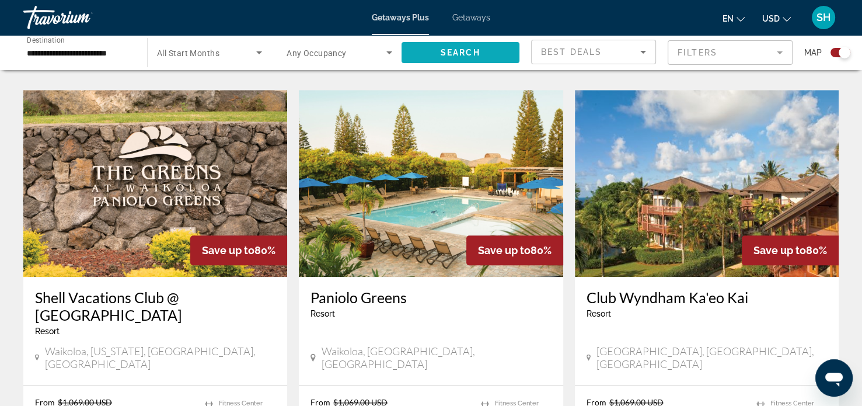
scroll to position [1219, 0]
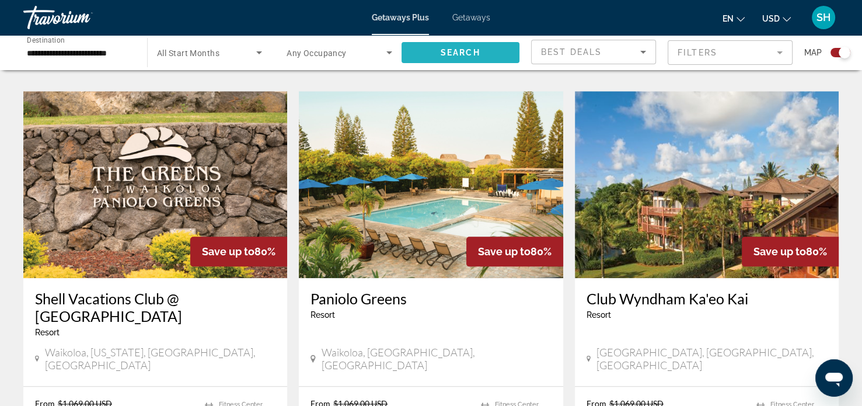
click at [448, 49] on span "Search" at bounding box center [461, 52] width 40 height 9
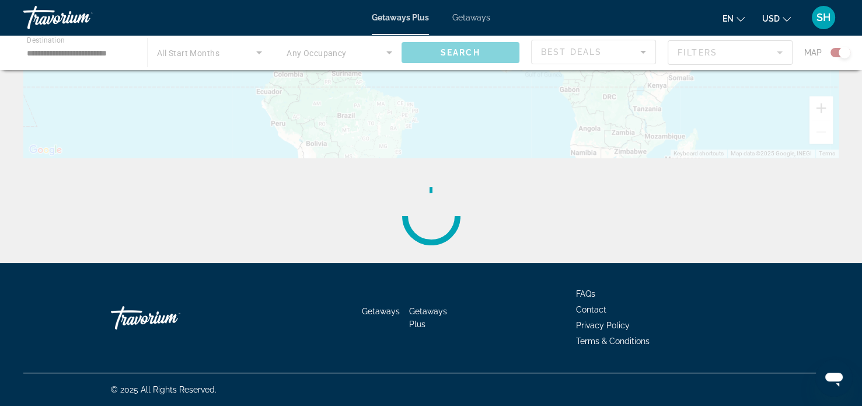
scroll to position [0, 0]
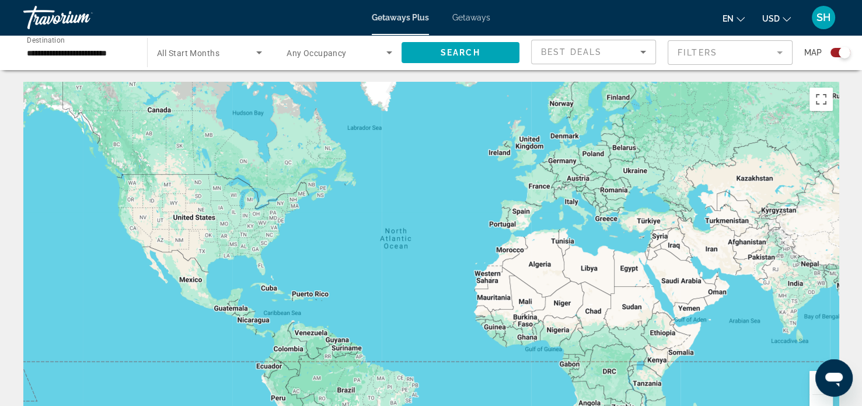
drag, startPoint x: 448, startPoint y: 49, endPoint x: 399, endPoint y: 144, distance: 107.0
click at [399, 144] on div "Main content" at bounding box center [431, 257] width 816 height 350
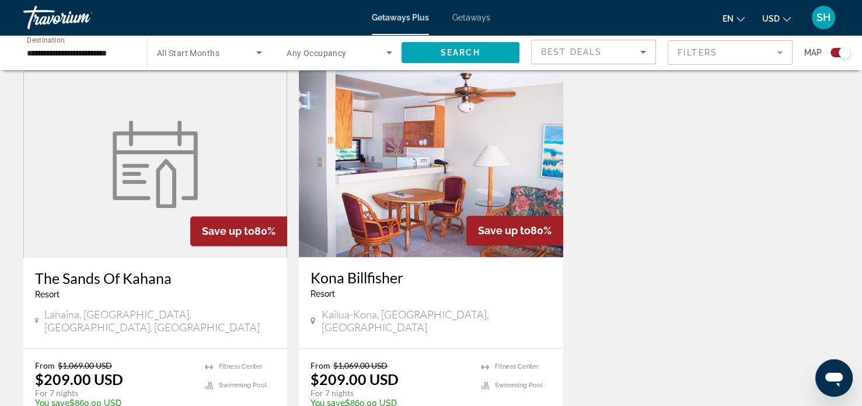
scroll to position [1668, 0]
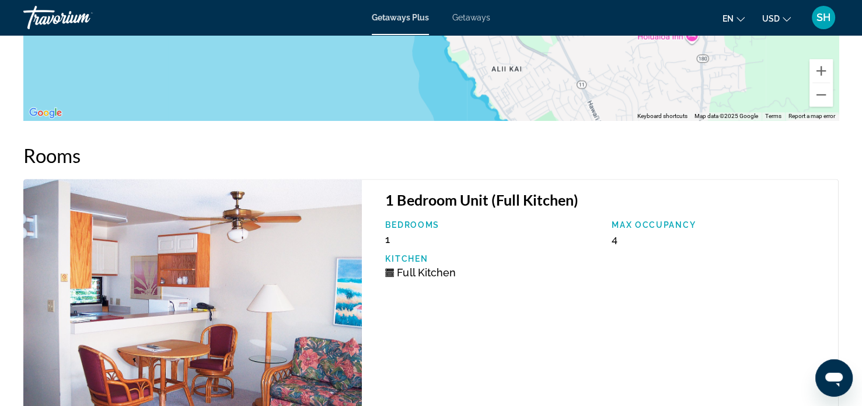
scroll to position [1844, 0]
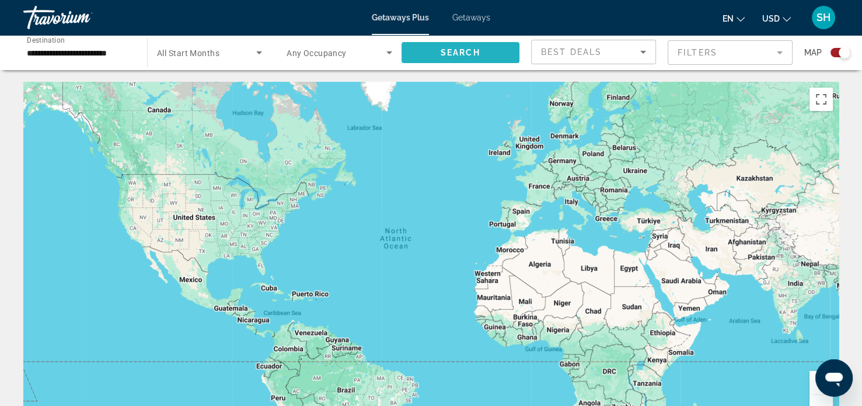
click at [459, 51] on span "Search" at bounding box center [461, 52] width 40 height 9
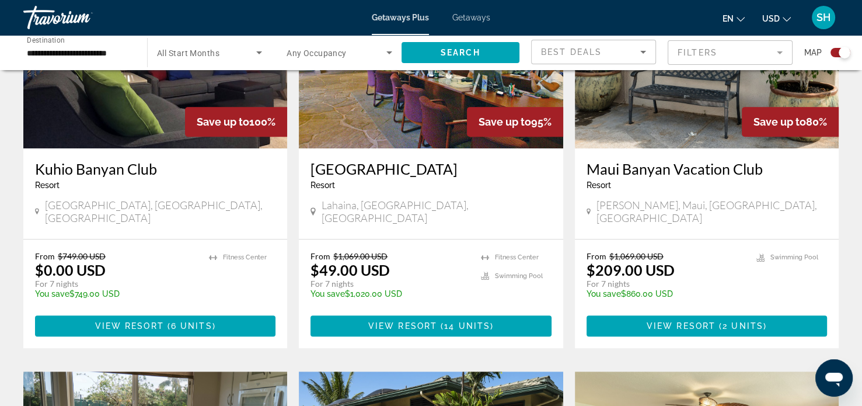
scroll to position [511, 0]
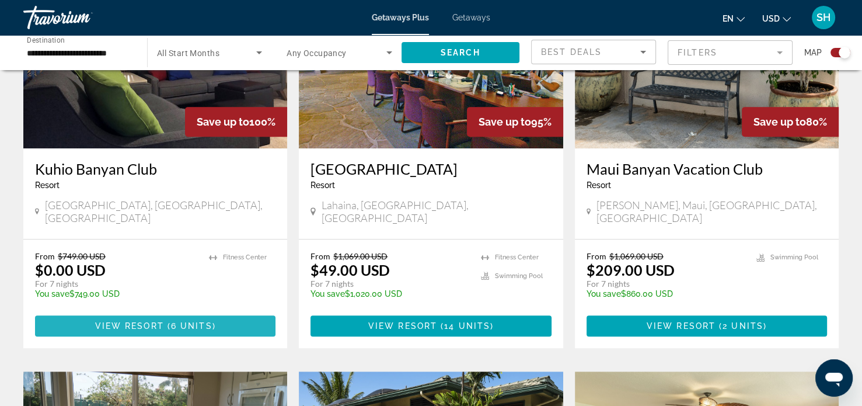
click at [143, 321] on span "View Resort" at bounding box center [129, 325] width 69 height 9
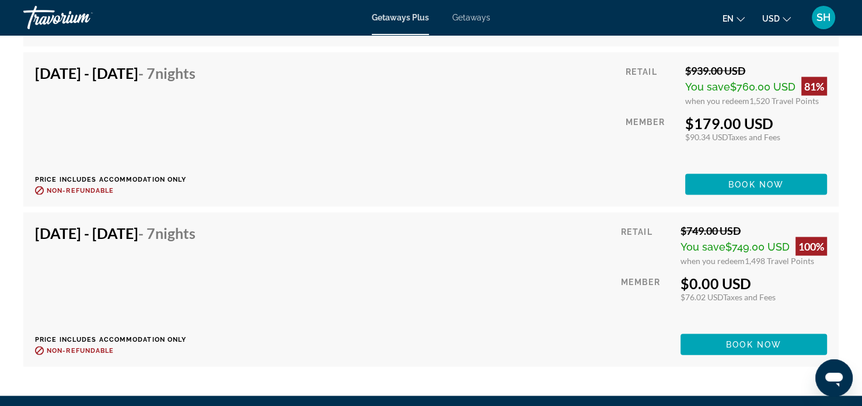
scroll to position [2349, 0]
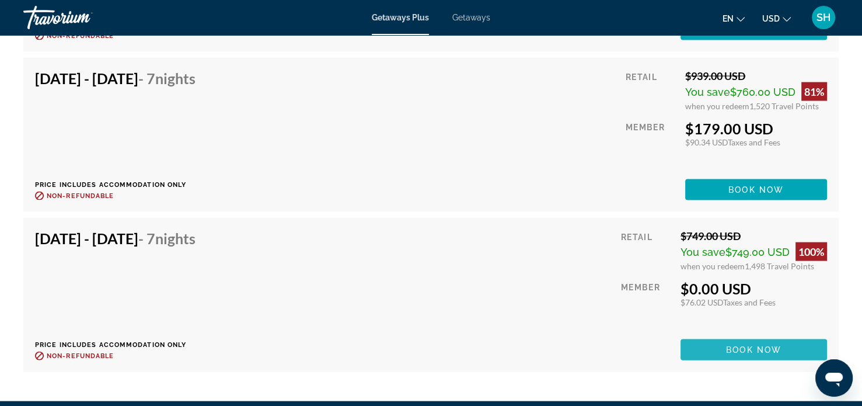
click at [758, 345] on span "Book now" at bounding box center [753, 349] width 55 height 9
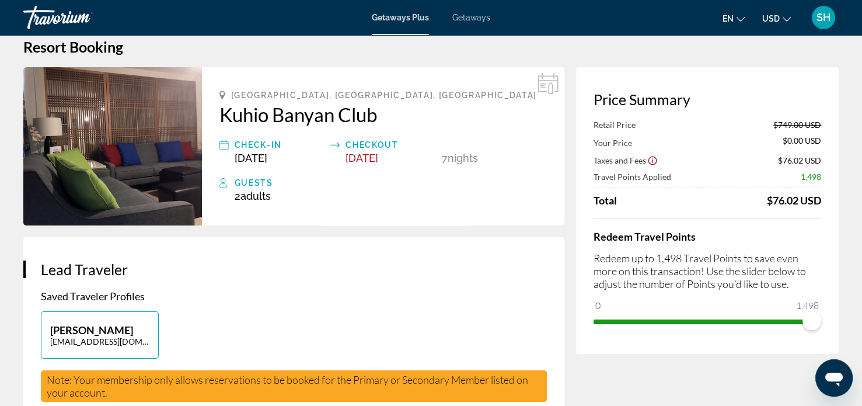
scroll to position [18, 0]
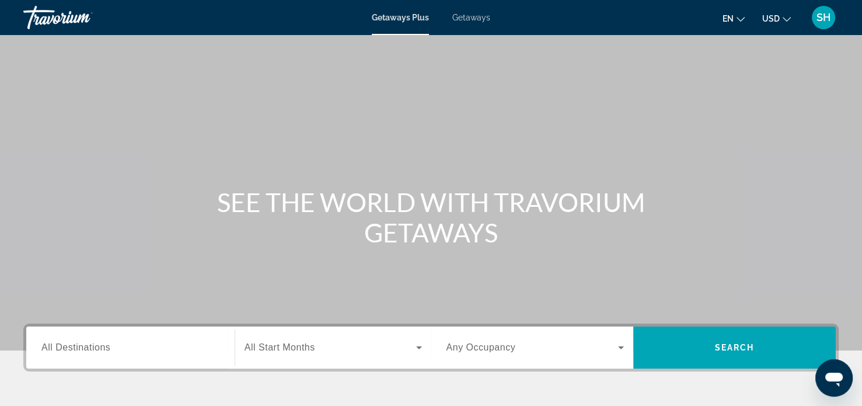
click at [56, 347] on span "All Destinations" at bounding box center [75, 347] width 69 height 10
click at [56, 347] on input "Destination All Destinations" at bounding box center [130, 348] width 178 height 14
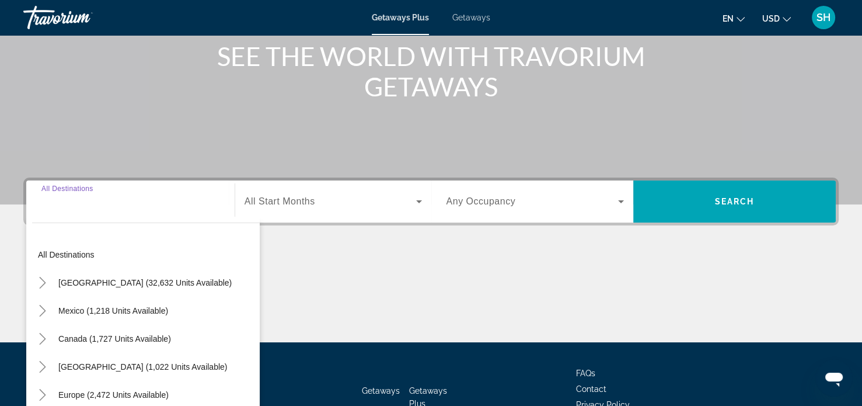
scroll to position [225, 0]
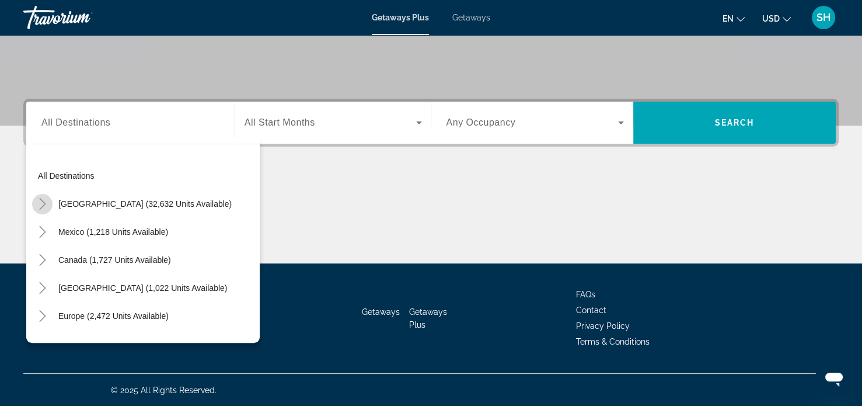
click at [42, 200] on icon "Toggle United States (32,632 units available)" at bounding box center [42, 204] width 6 height 12
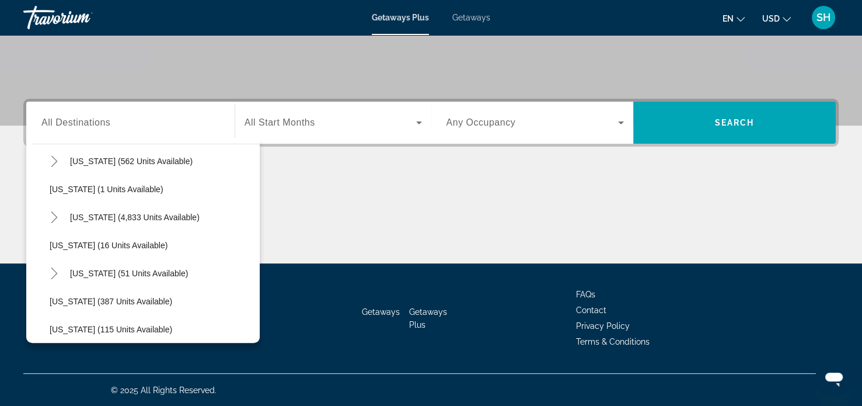
scroll to position [154, 0]
click at [54, 271] on icon "Toggle Hawaii (51 units available)" at bounding box center [54, 274] width 12 height 12
click at [55, 272] on icon "Toggle Hawaii (51 units available)" at bounding box center [54, 274] width 12 height 12
click at [83, 273] on span "[US_STATE] (51 units available)" at bounding box center [129, 273] width 118 height 9
type input "**********"
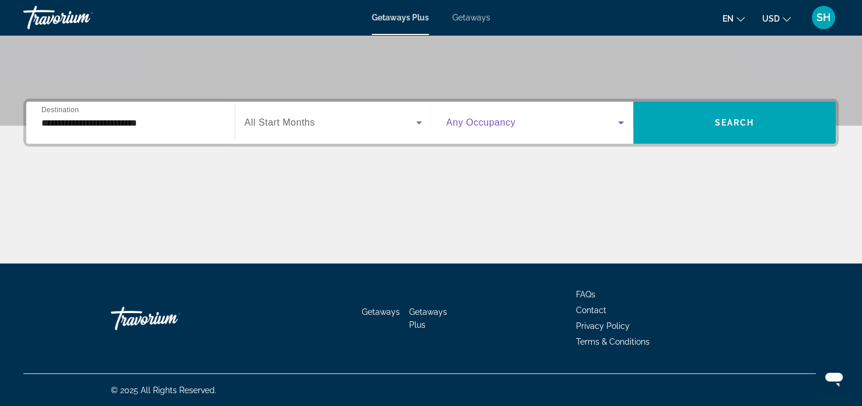
click at [623, 120] on icon "Search widget" at bounding box center [621, 123] width 14 height 14
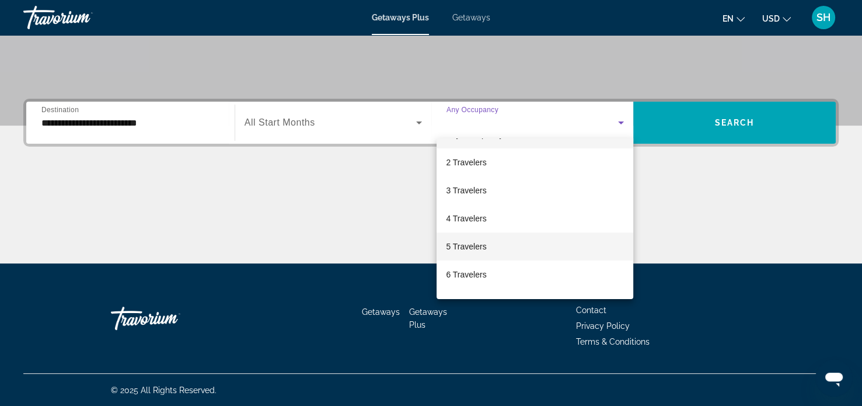
scroll to position [23, 0]
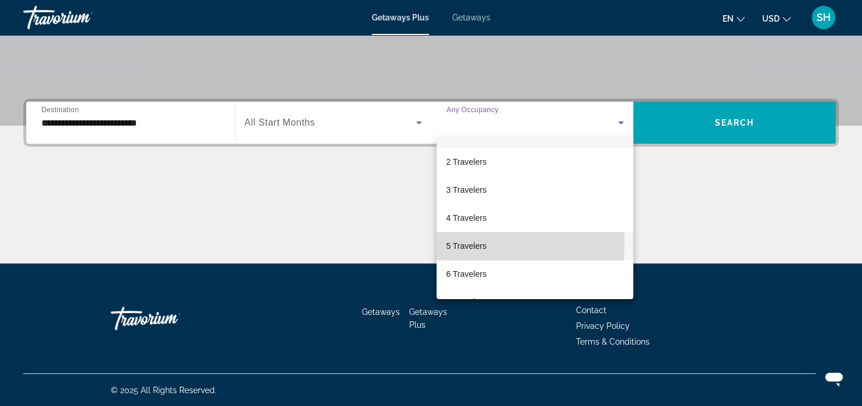
click at [471, 243] on span "5 Travelers" at bounding box center [466, 246] width 40 height 14
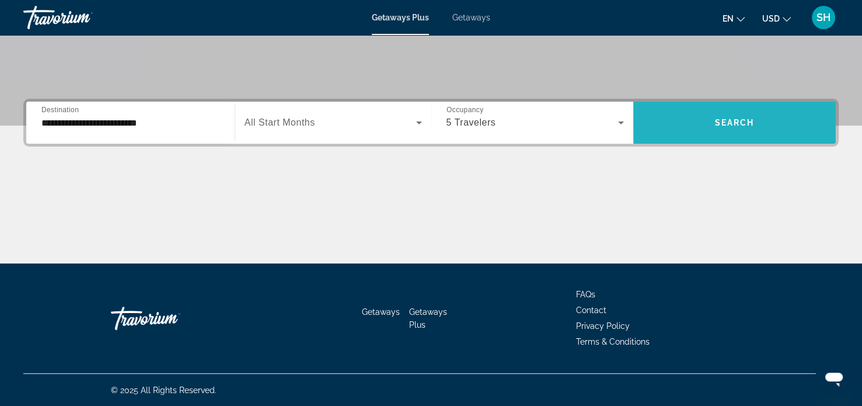
click at [708, 121] on span "Search widget" at bounding box center [734, 123] width 203 height 28
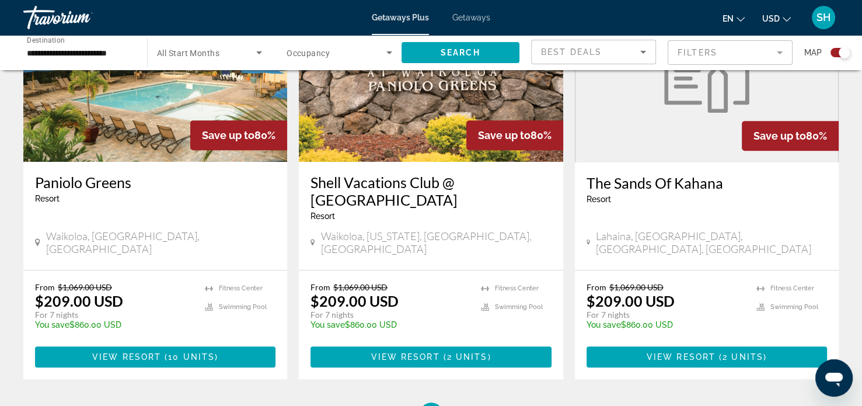
scroll to position [499, 0]
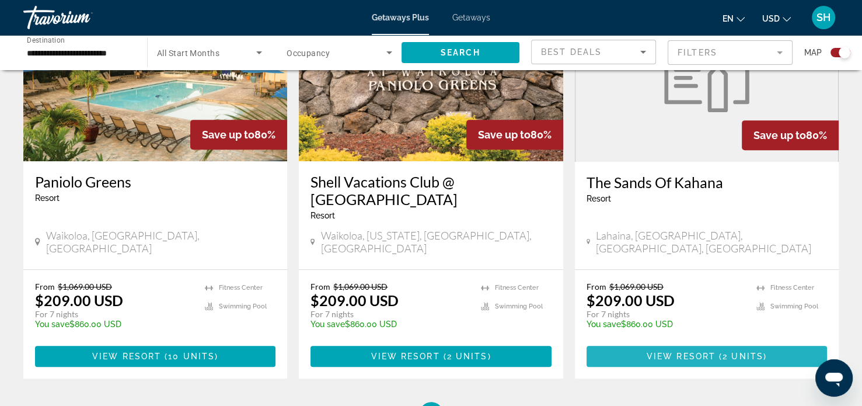
click at [700, 351] on span "View Resort" at bounding box center [681, 355] width 69 height 9
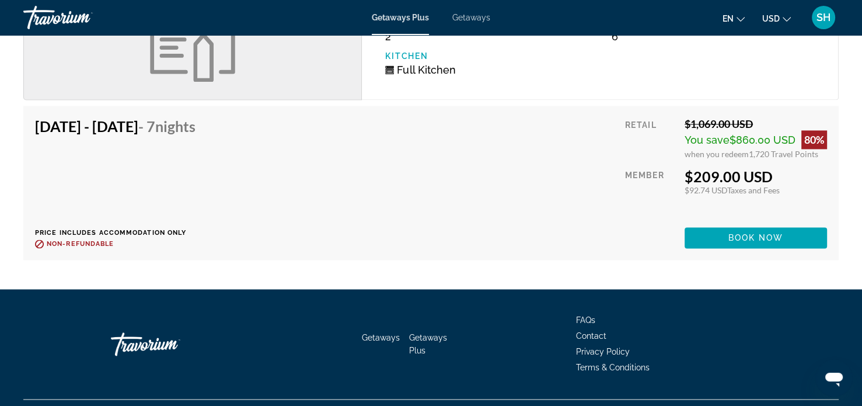
scroll to position [1579, 0]
